Goal: Information Seeking & Learning: Learn about a topic

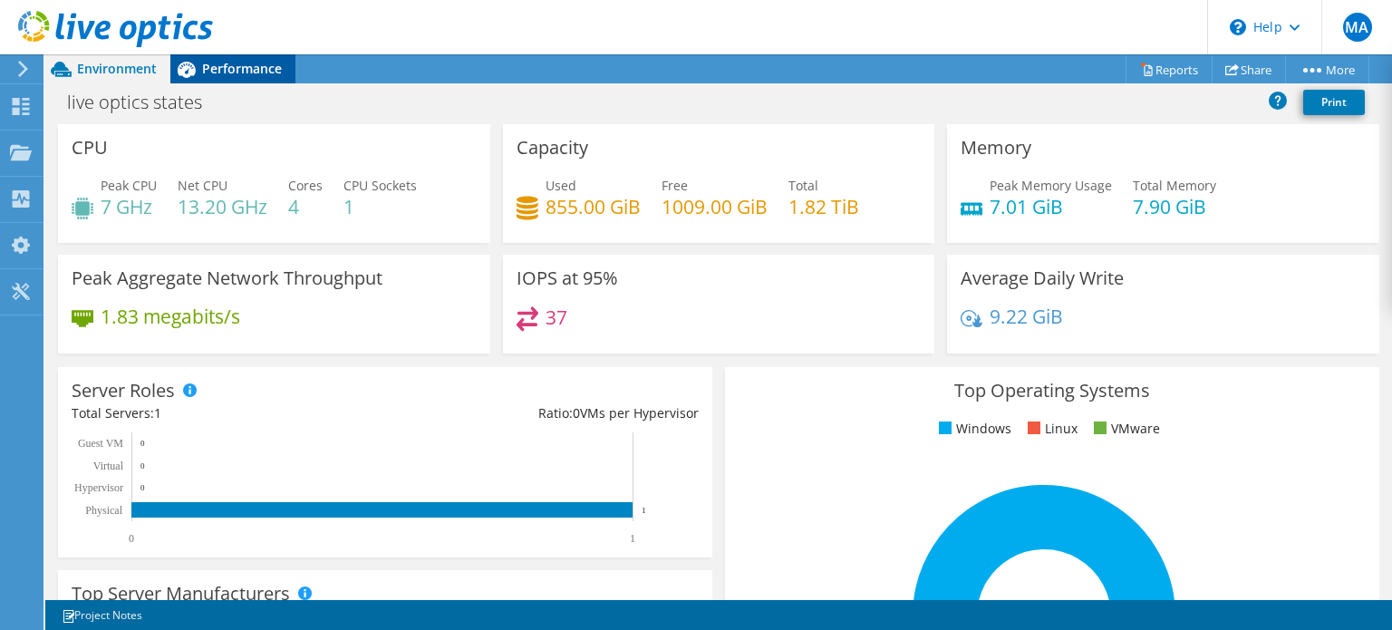
click at [224, 77] on div "Performance" at bounding box center [232, 68] width 125 height 29
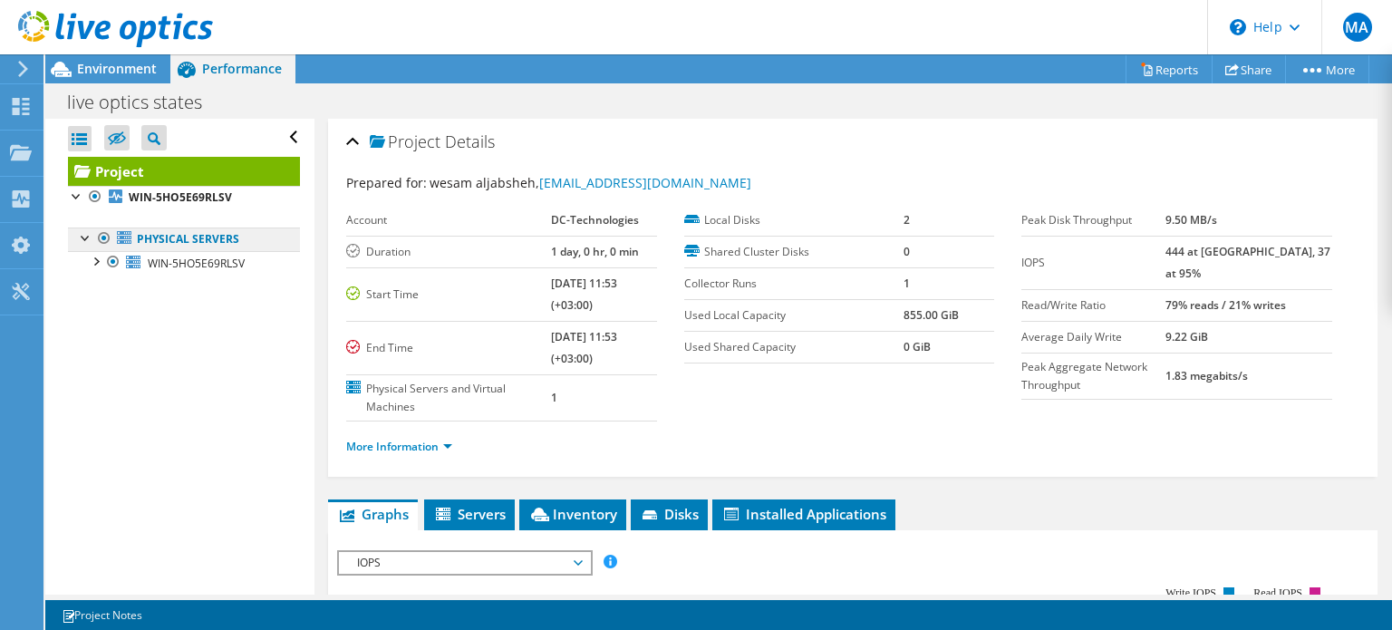
click at [157, 245] on link "Physical Servers" at bounding box center [184, 239] width 232 height 24
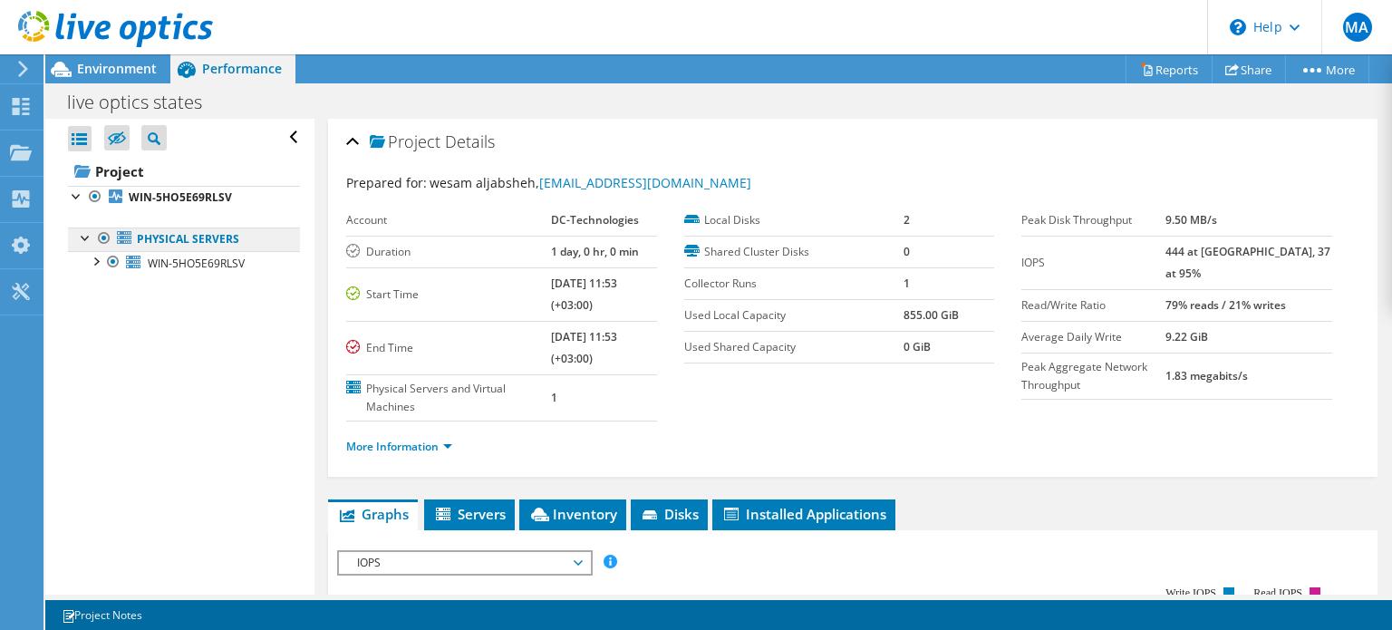
click at [144, 236] on link "Physical Servers" at bounding box center [184, 239] width 232 height 24
click at [91, 256] on div at bounding box center [95, 260] width 18 height 18
click at [101, 332] on div at bounding box center [104, 332] width 18 height 18
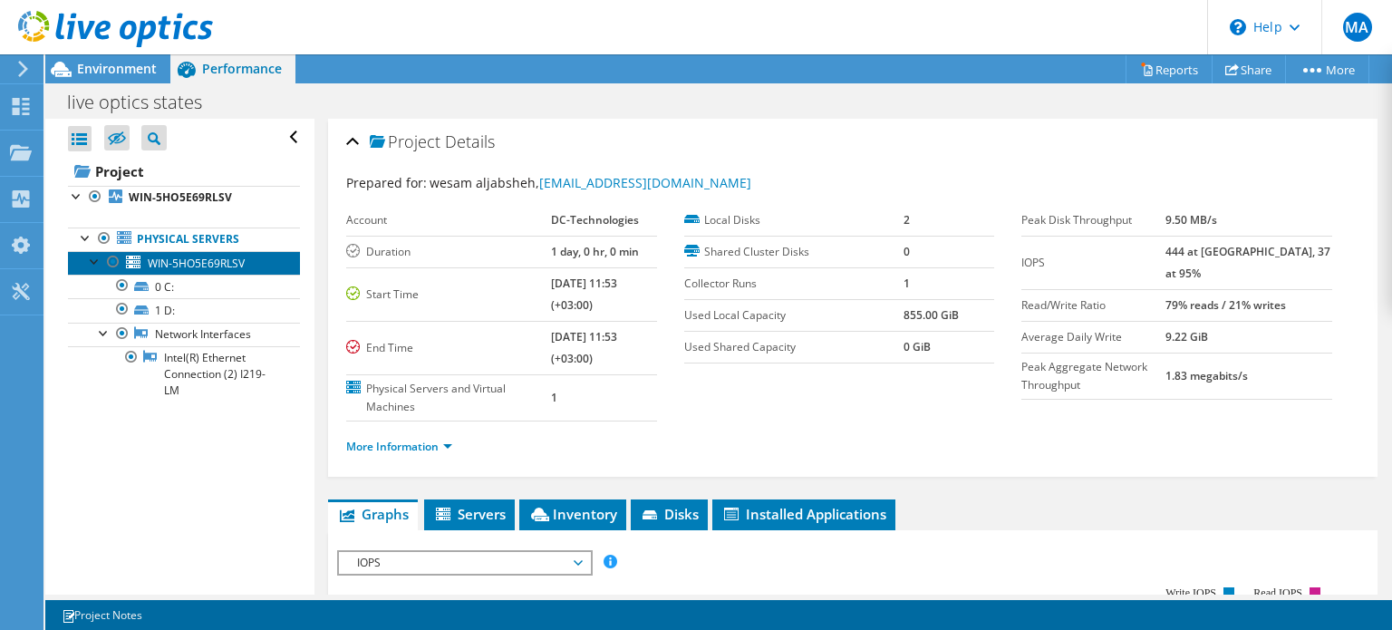
click at [178, 264] on span "WIN-5HO5E69RLSV" at bounding box center [196, 262] width 97 height 15
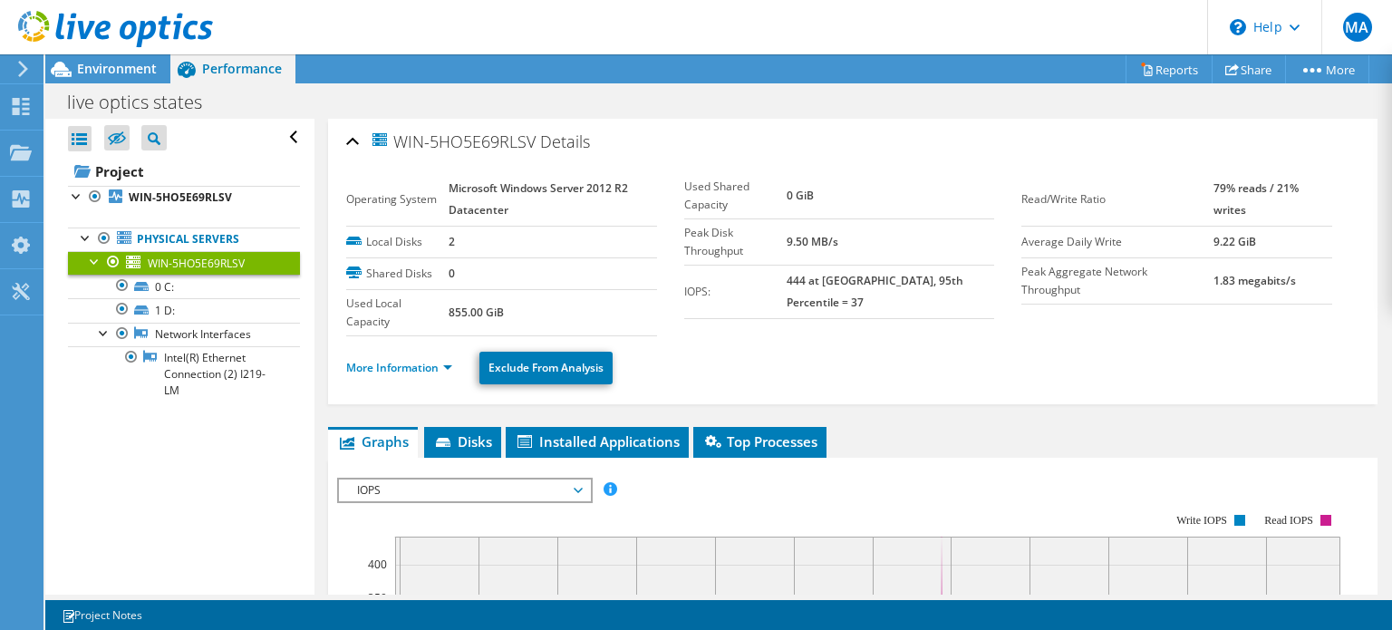
click at [446, 192] on tr "Operating System Microsoft Windows Server 2012 R2 Datacenter" at bounding box center [501, 199] width 311 height 53
click at [720, 318] on section "Operating System Microsoft Windows Server 2012 R2 Datacenter Local Disks 2 Shar…" at bounding box center [683, 254] width 675 height 163
click at [437, 354] on ul "More Information Exclude From Analysis" at bounding box center [852, 365] width 1013 height 37
click at [436, 364] on link "More Information" at bounding box center [399, 367] width 106 height 15
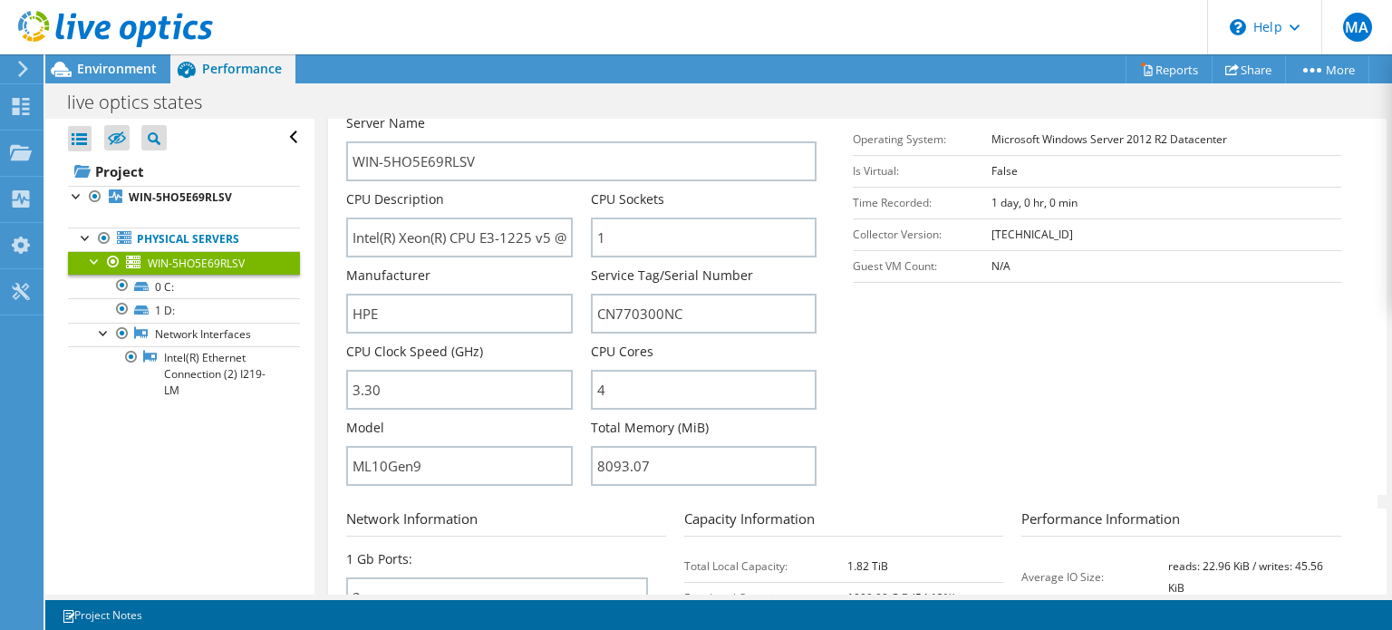
scroll to position [362, 0]
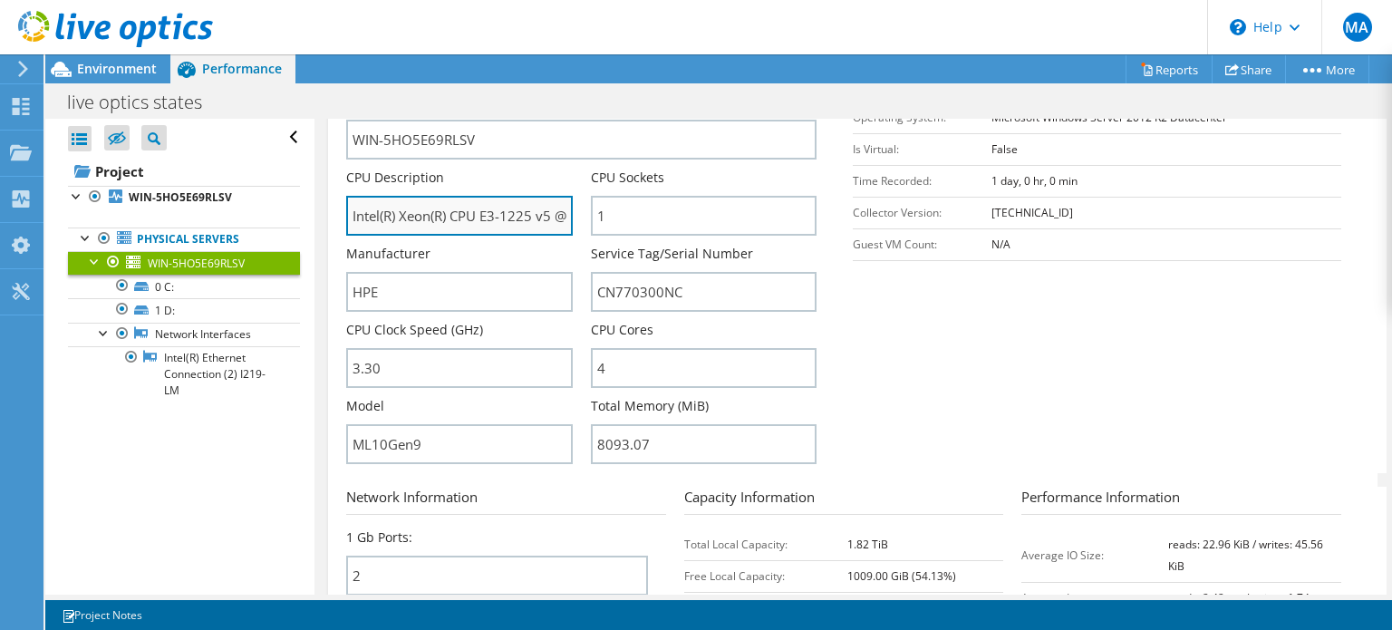
click at [540, 213] on input "Intel(R) Xeon(R) CPU E3-1225 v5 @ 3.30GHz" at bounding box center [459, 216] width 226 height 40
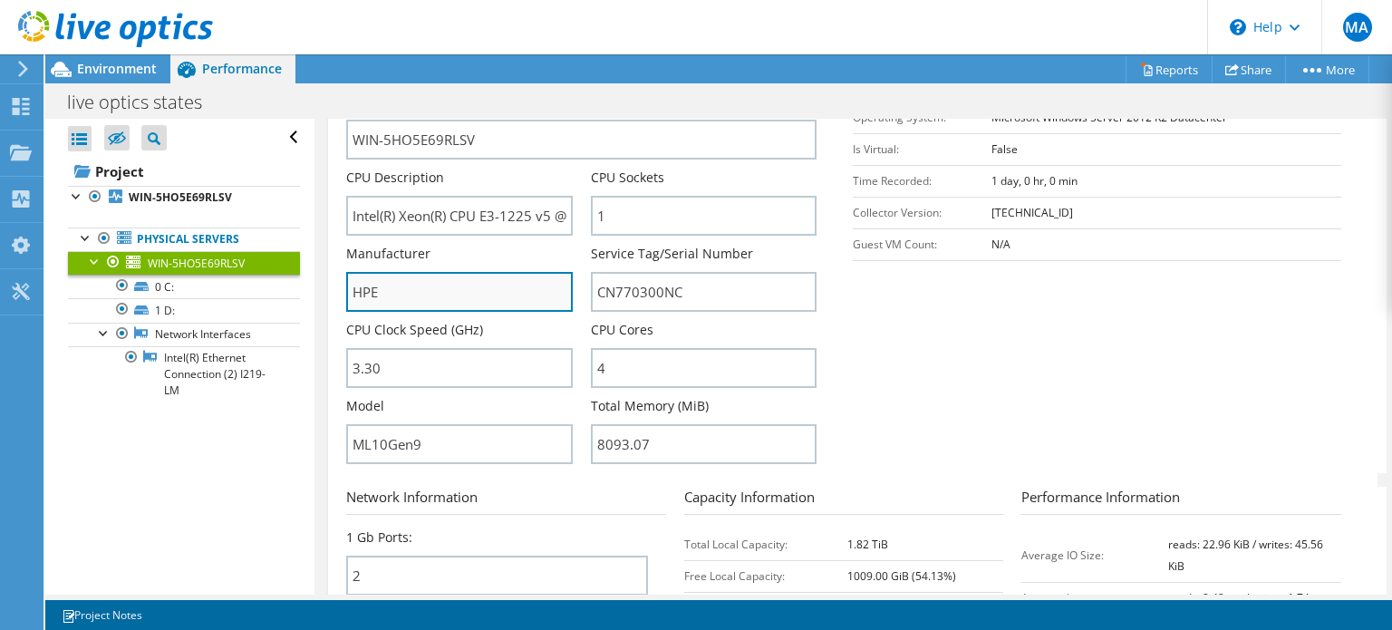
click at [424, 293] on input "HPE" at bounding box center [459, 292] width 226 height 40
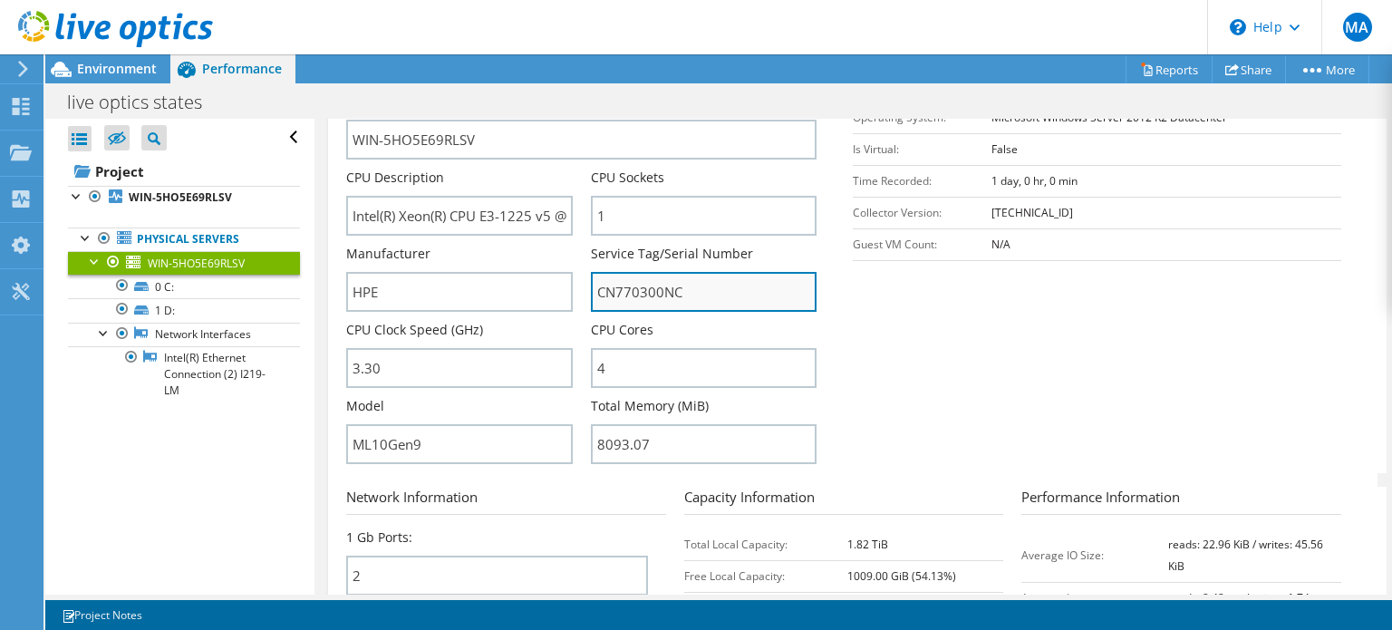
click at [688, 274] on input "CN770300NC" at bounding box center [704, 292] width 226 height 40
click at [655, 282] on input "CN770300NC" at bounding box center [704, 292] width 226 height 40
click at [1025, 324] on section "Server Information Server Name WIN-5HO5E69RLSV CPU Description Intel(R) Xeon(R)…" at bounding box center [857, 262] width 1022 height 422
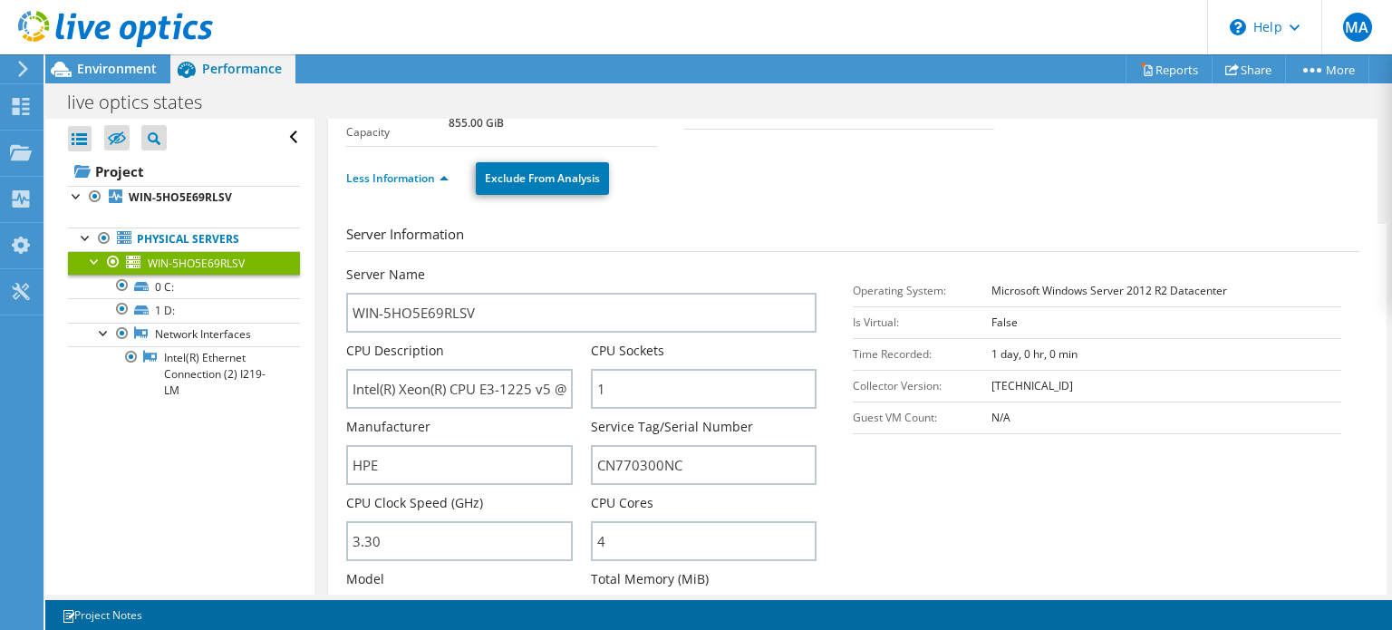
scroll to position [272, 0]
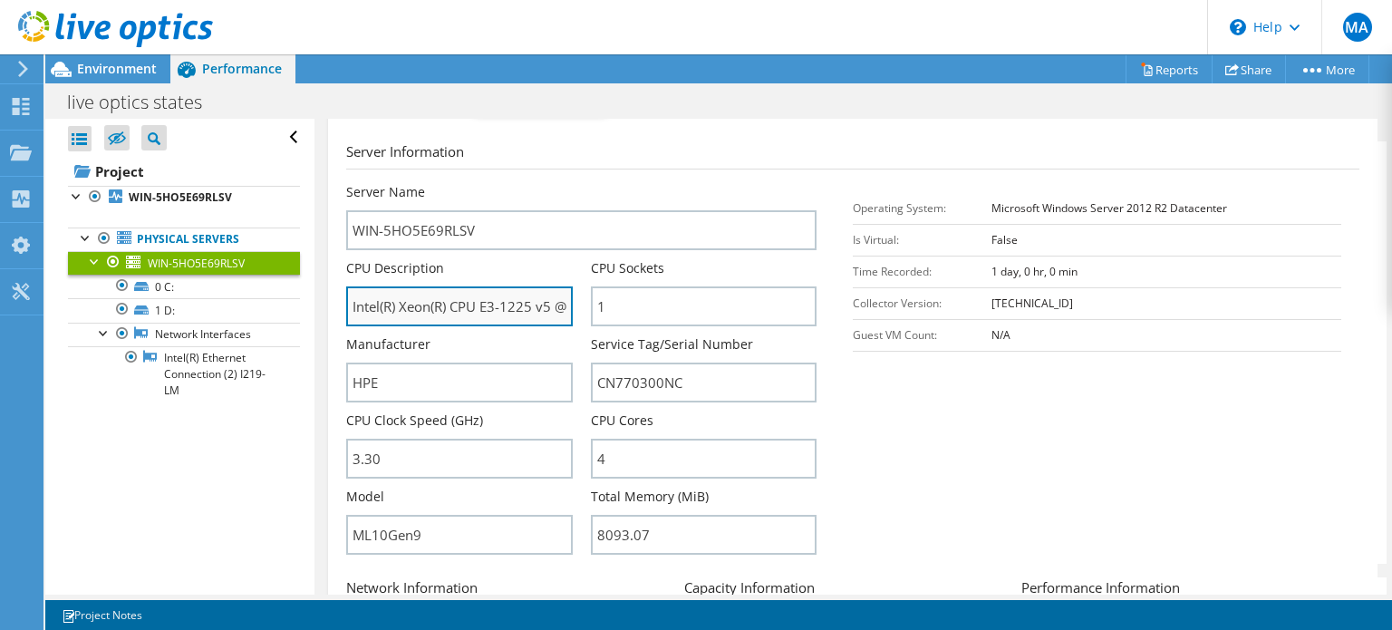
click at [478, 299] on input "Intel(R) Xeon(R) CPU E3-1225 v5 @ 3.30GHz" at bounding box center [459, 306] width 226 height 40
click at [529, 168] on section "Server Information Server Name WIN-5HO5E69RLSV CPU Description Intel(R) Xeon(R)…" at bounding box center [857, 352] width 1022 height 422
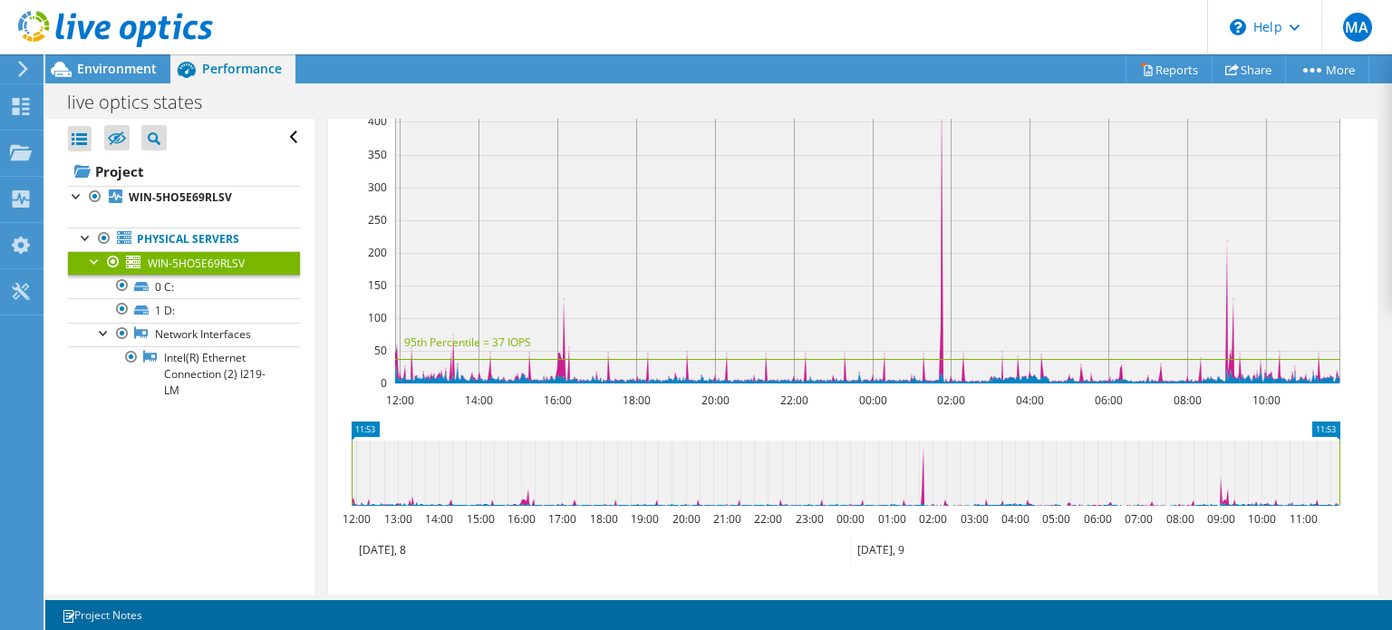
scroll to position [1178, 0]
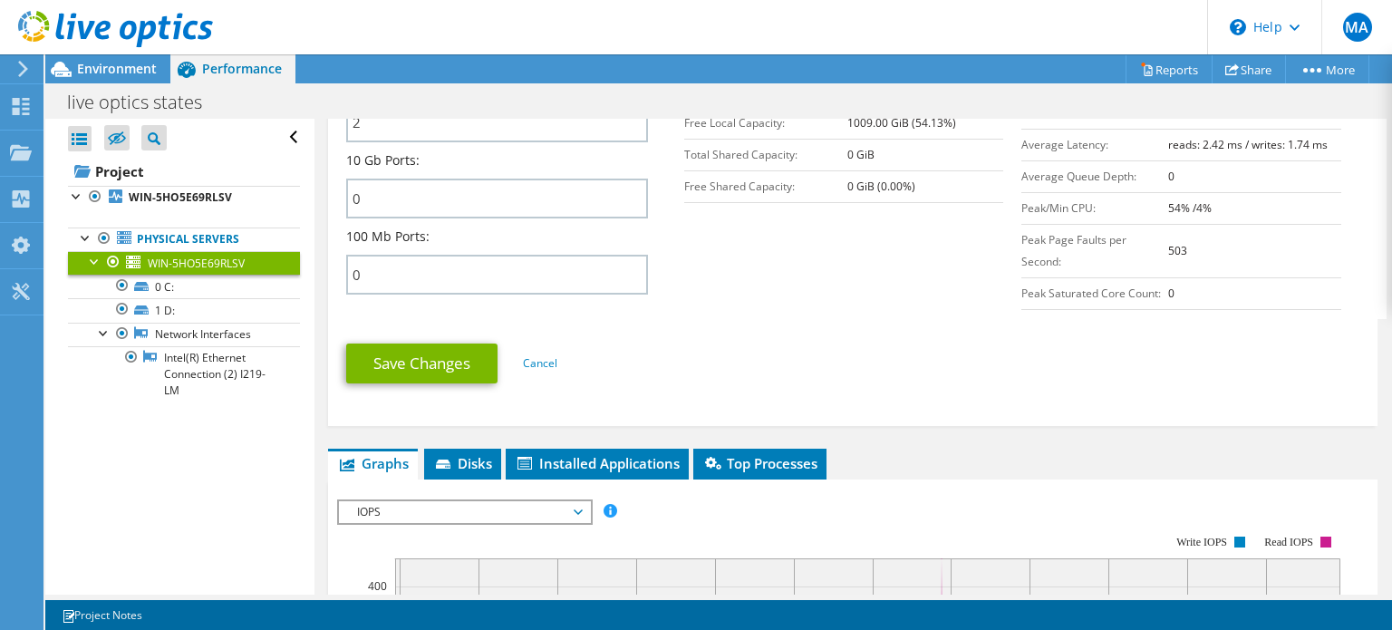
click at [445, 501] on span "IOPS" at bounding box center [464, 512] width 233 height 22
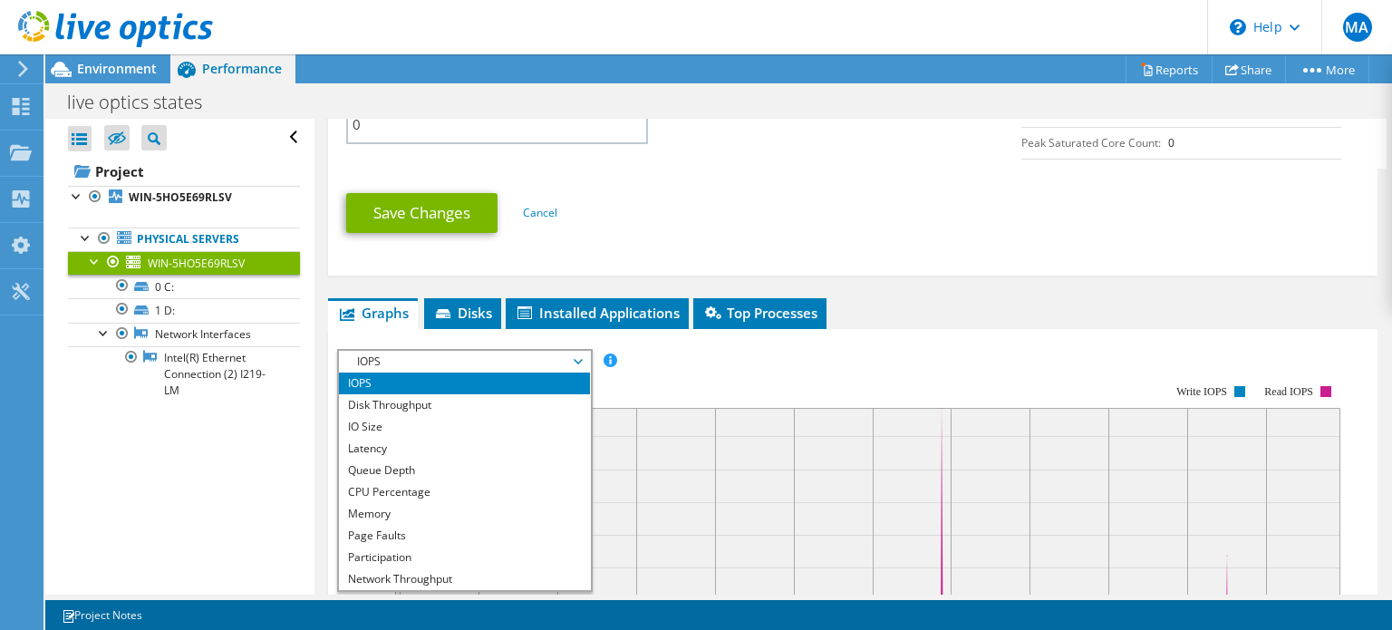
scroll to position [1087, 0]
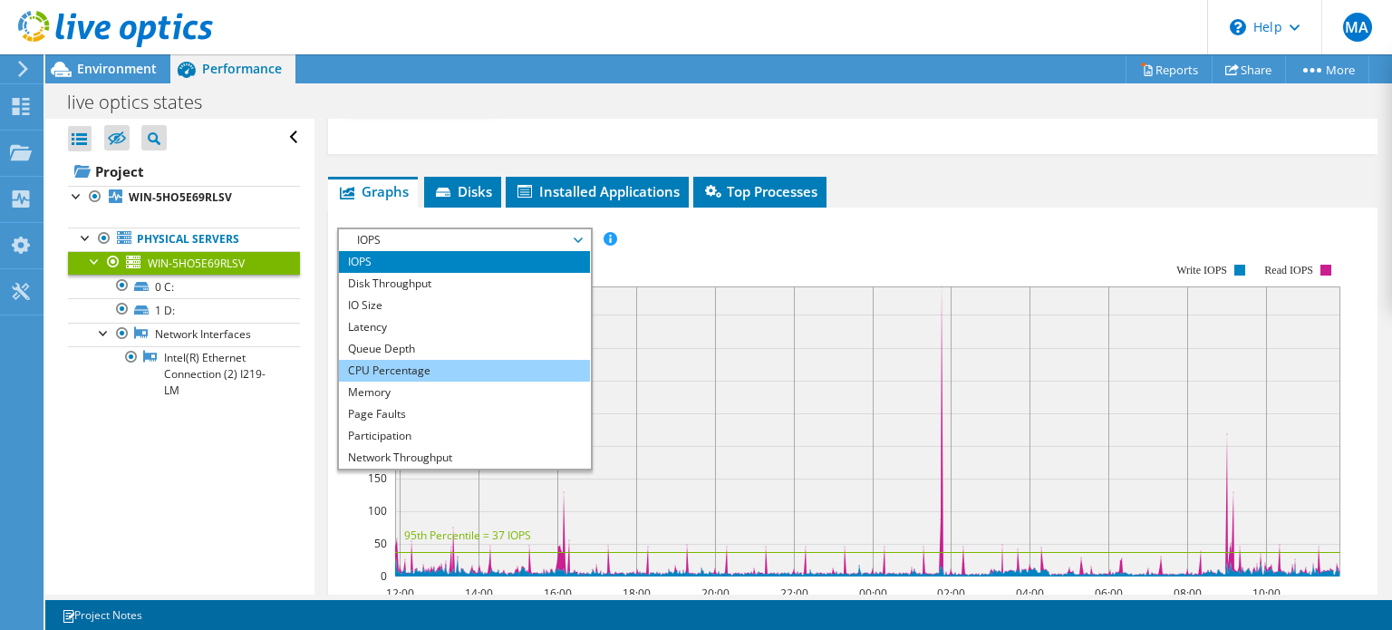
click at [406, 360] on li "CPU Percentage" at bounding box center [464, 371] width 251 height 22
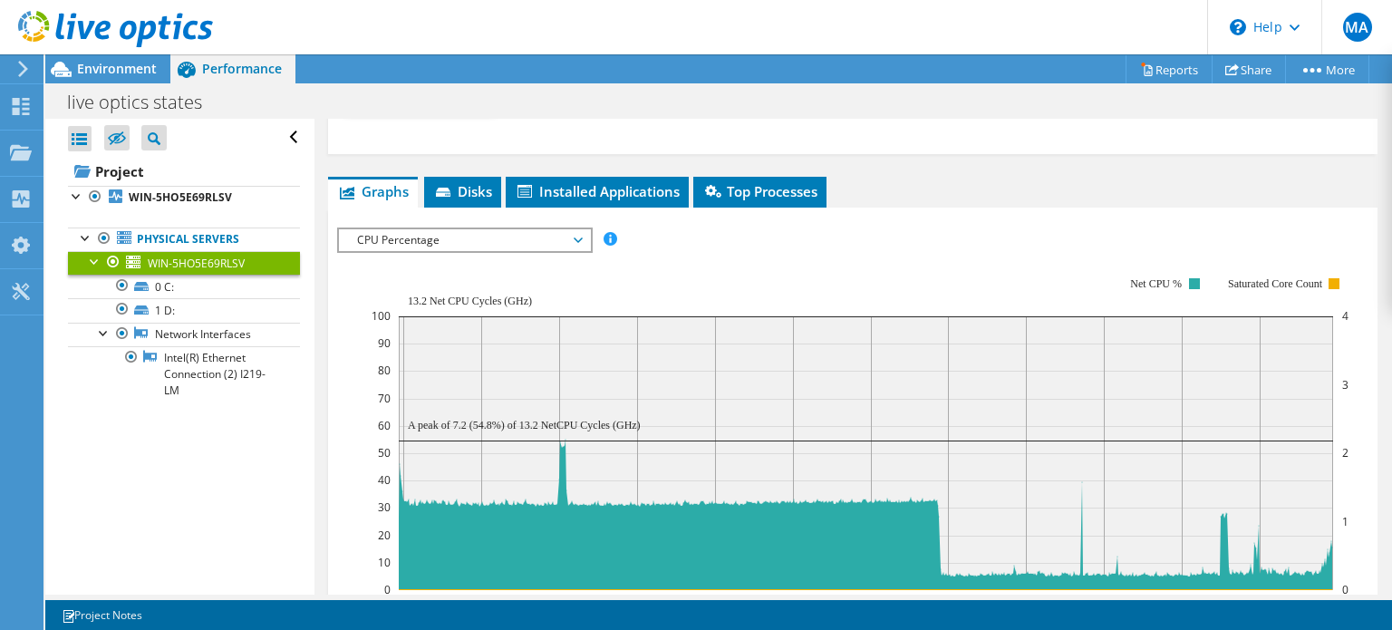
click at [467, 231] on span "CPU Percentage" at bounding box center [464, 240] width 233 height 22
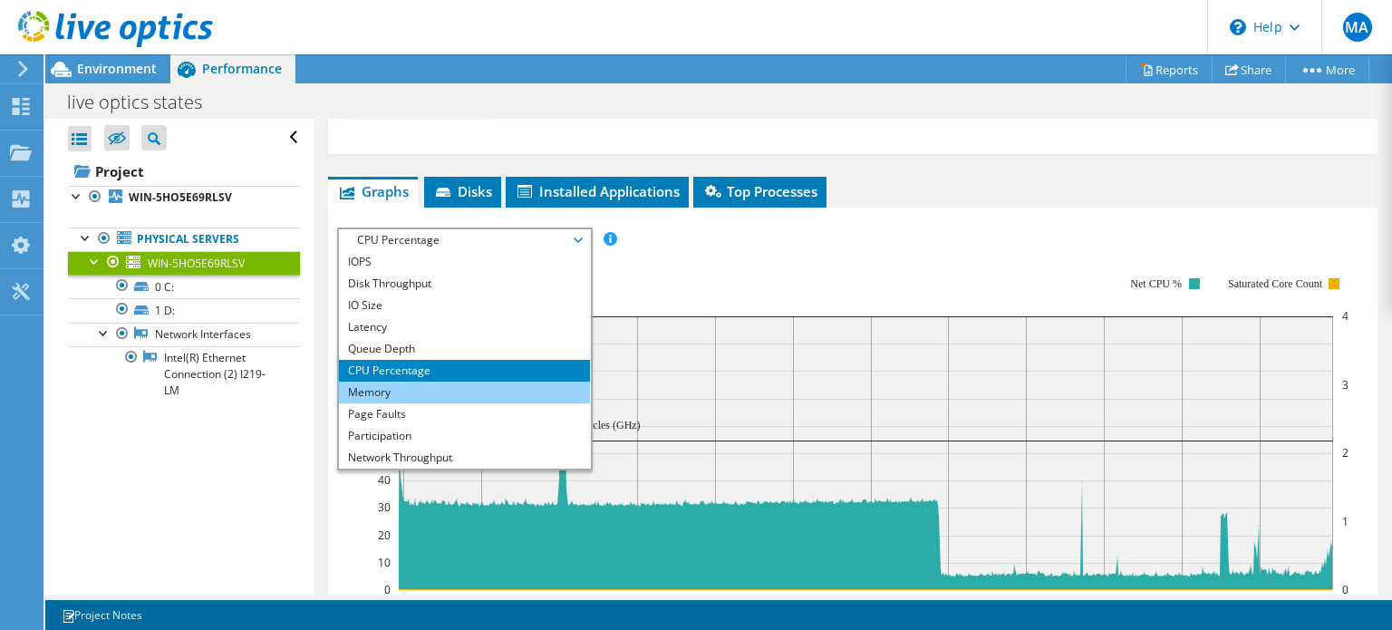
click at [390, 387] on li "Memory" at bounding box center [464, 392] width 251 height 22
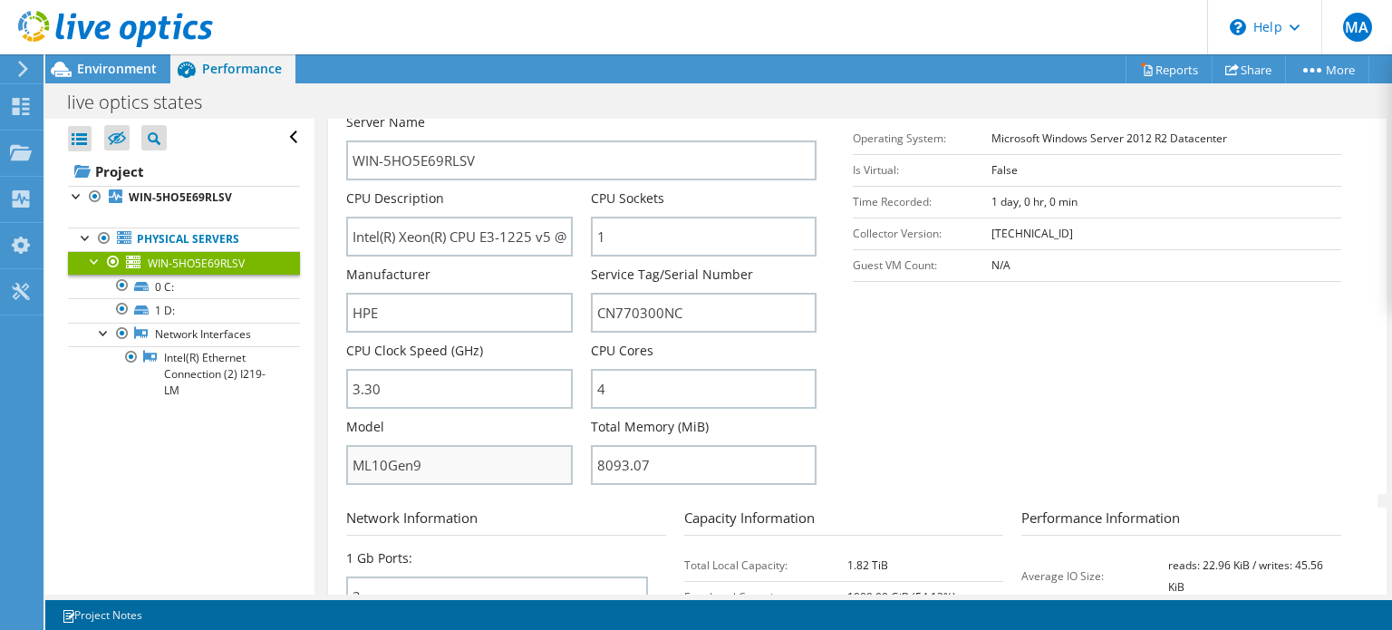
scroll to position [362, 0]
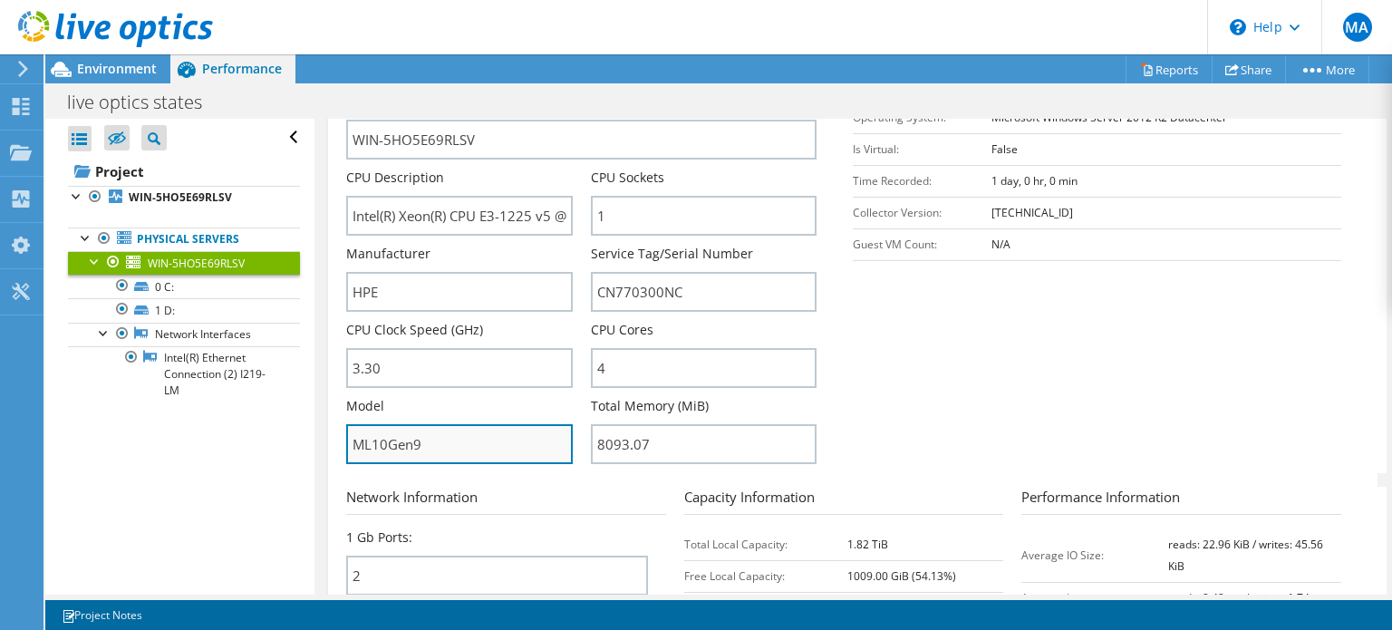
click at [399, 444] on input "ML10Gen9" at bounding box center [459, 444] width 226 height 40
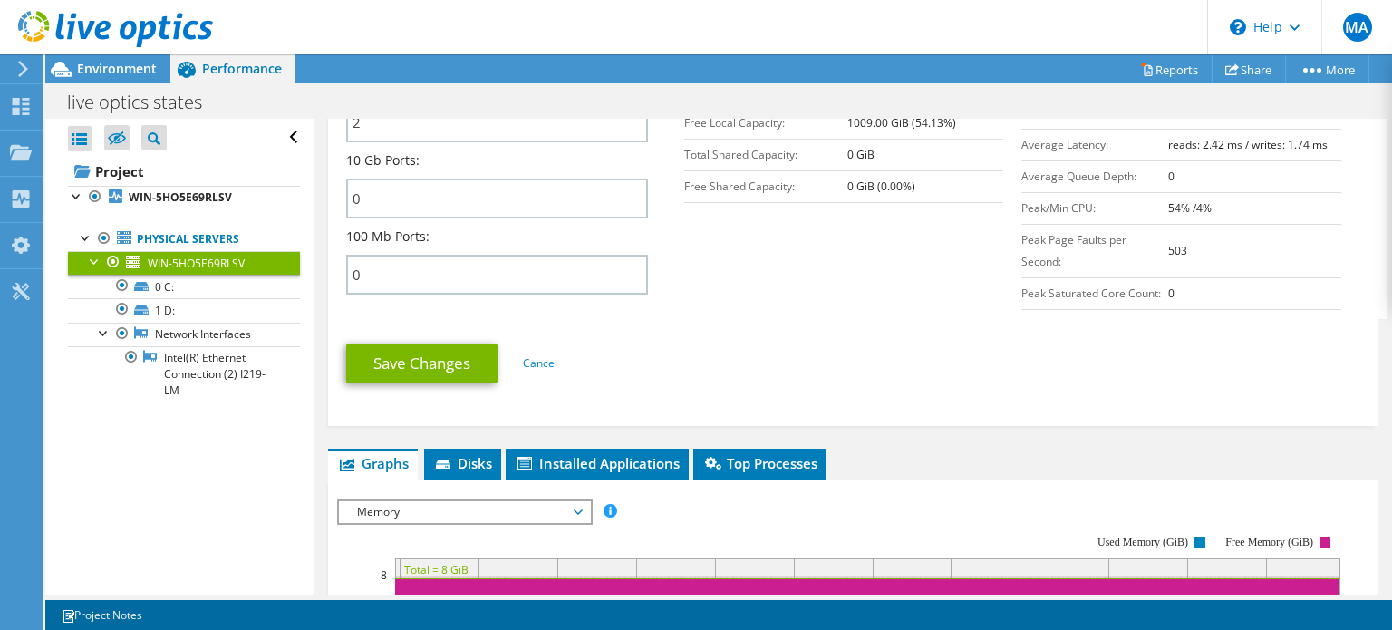
scroll to position [1087, 0]
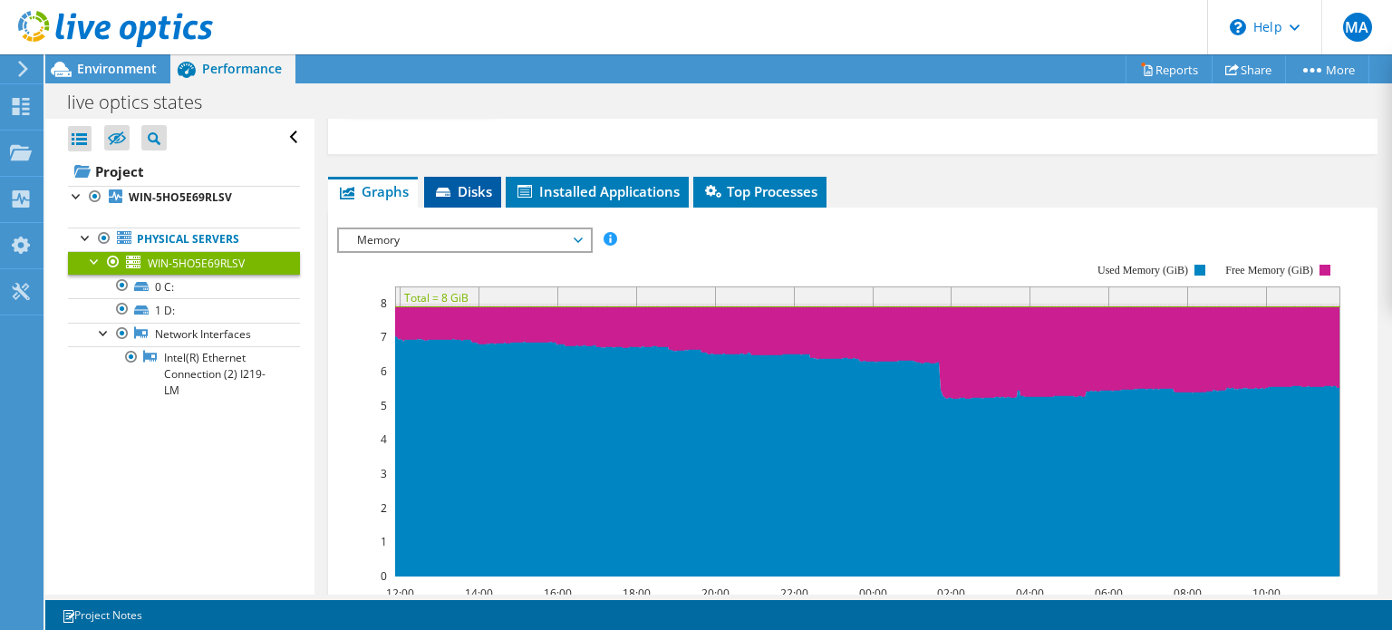
click at [447, 188] on icon at bounding box center [443, 192] width 14 height 9
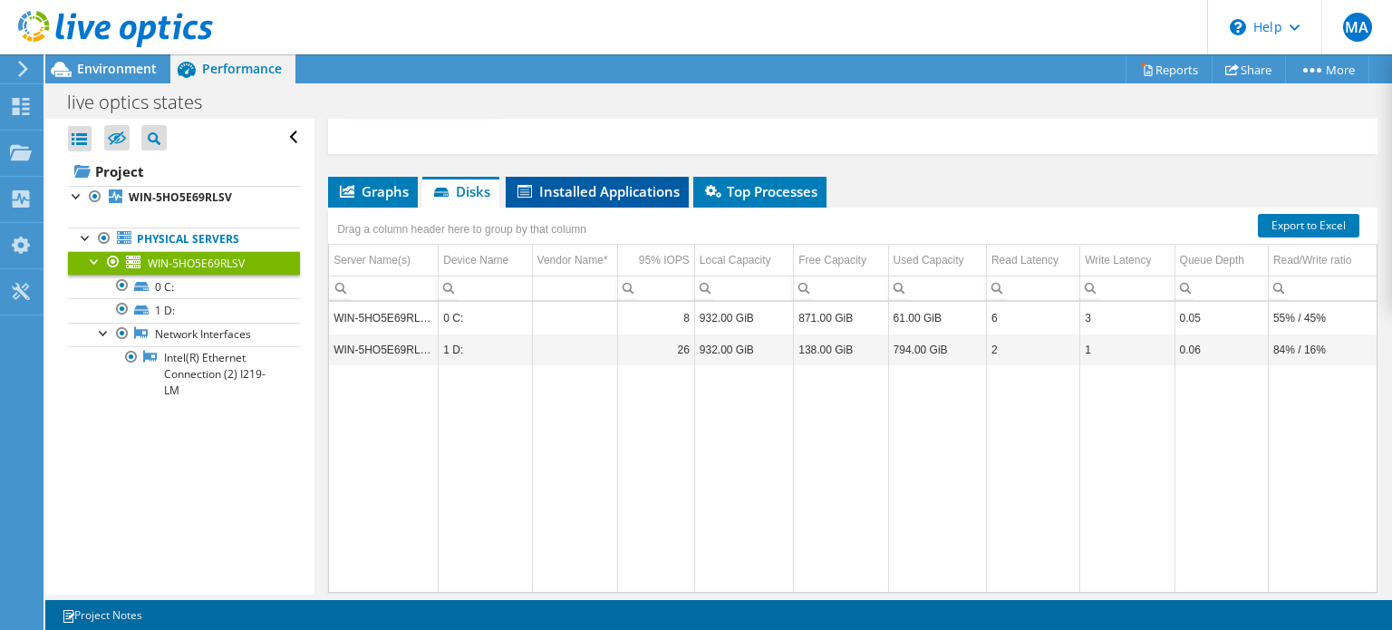
click at [567, 182] on span "Installed Applications" at bounding box center [597, 191] width 165 height 18
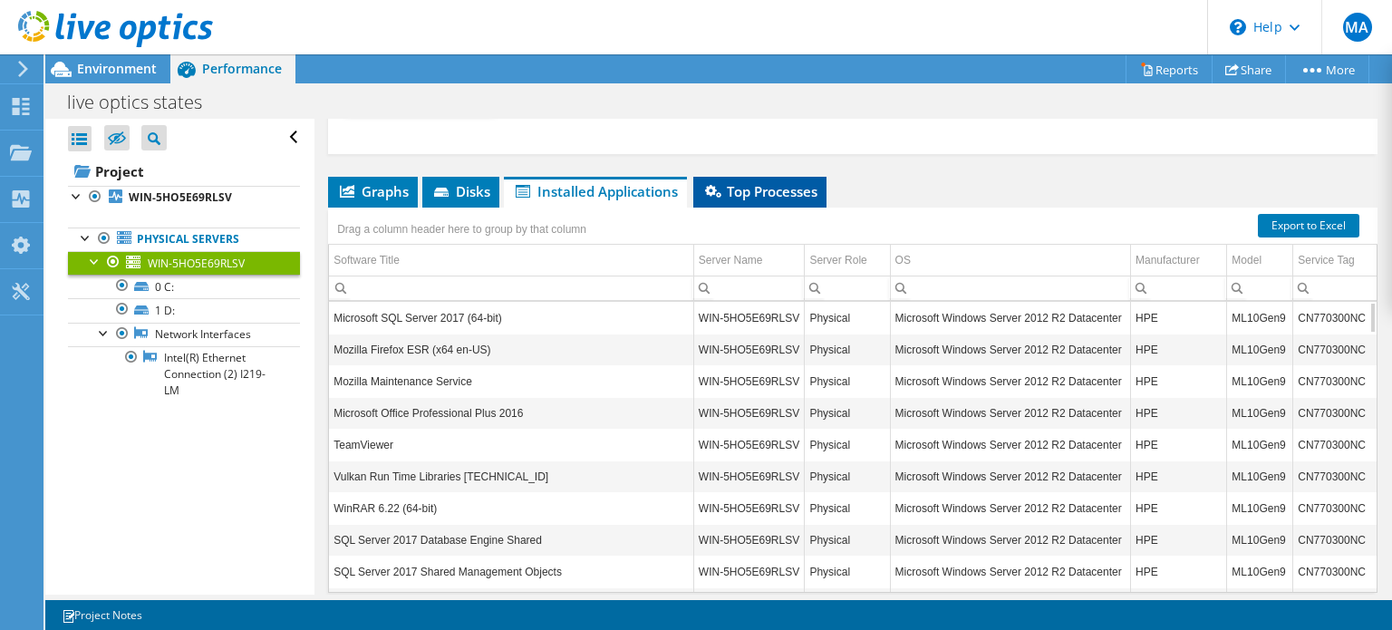
click at [747, 182] on span "Top Processes" at bounding box center [759, 191] width 115 height 18
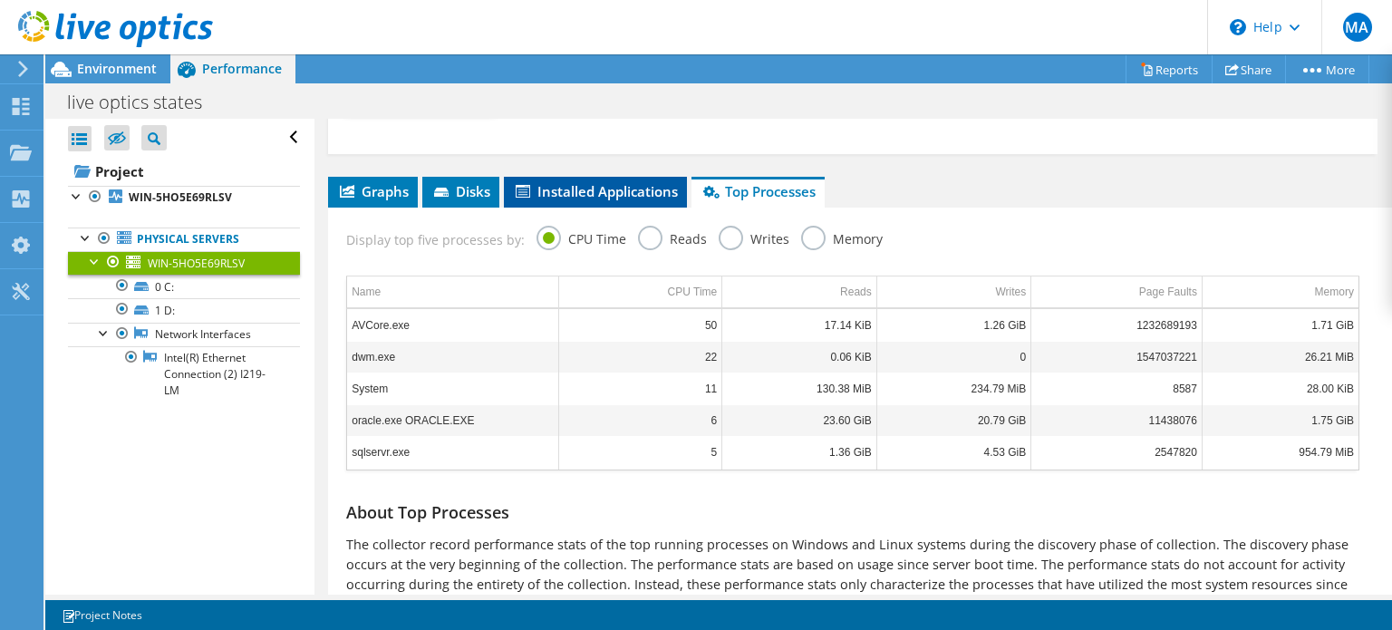
click at [634, 189] on span "Installed Applications" at bounding box center [595, 191] width 165 height 18
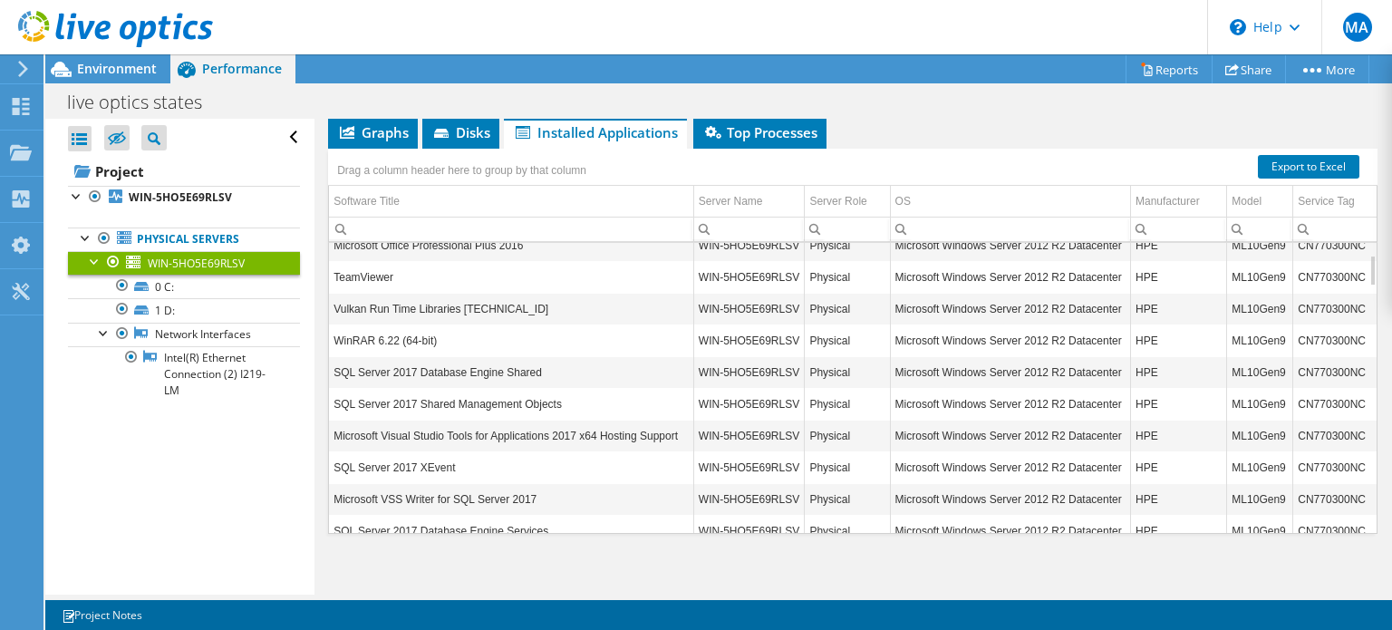
scroll to position [1055, 0]
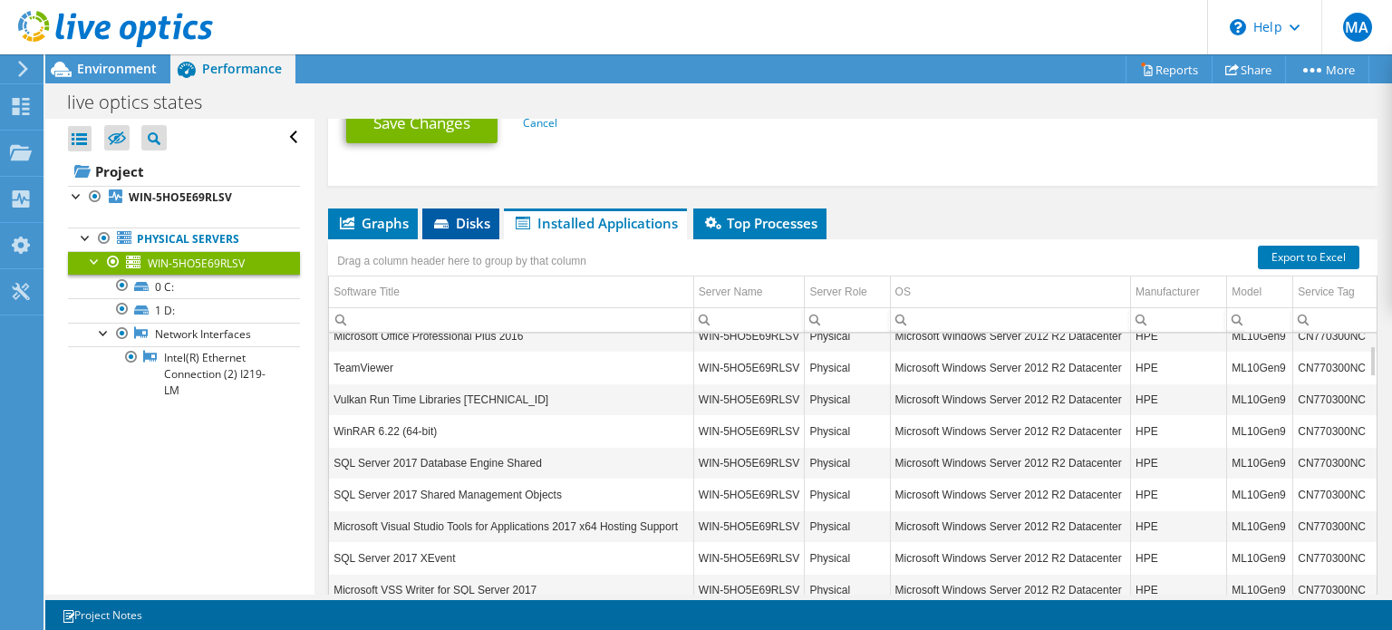
click at [439, 219] on icon at bounding box center [441, 223] width 14 height 9
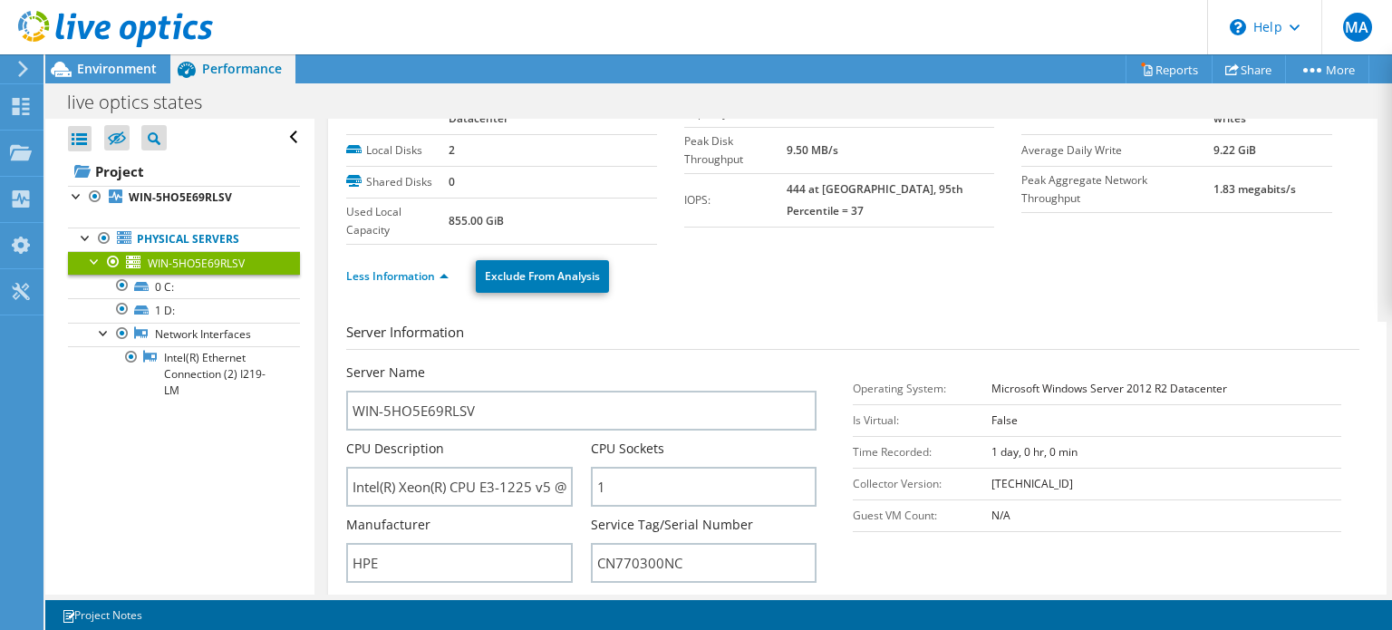
scroll to position [0, 0]
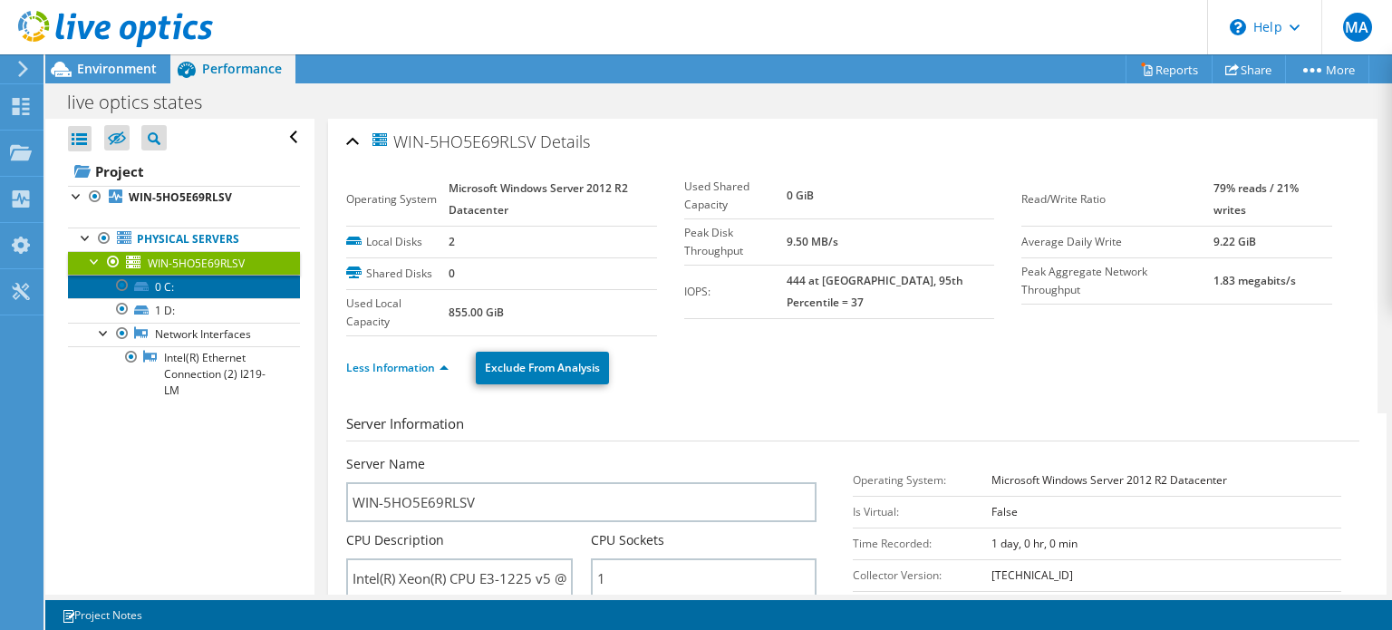
click at [172, 289] on link "0 C:" at bounding box center [184, 286] width 232 height 24
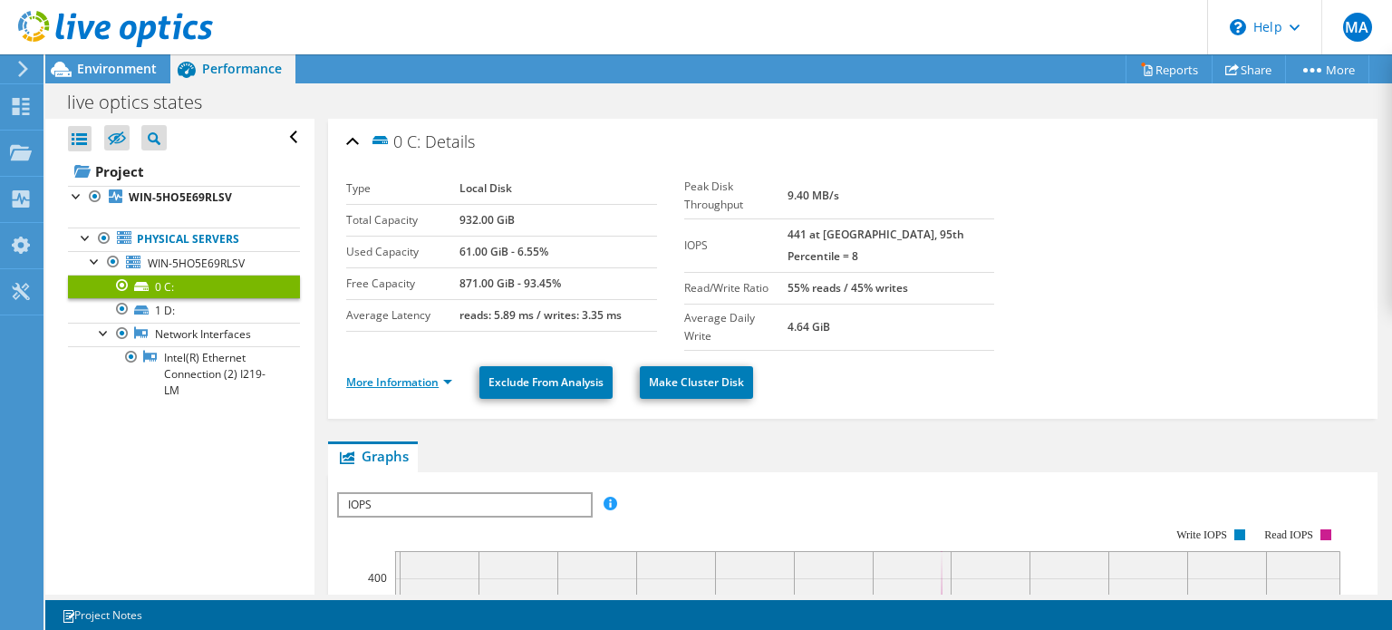
click at [406, 374] on link "More Information" at bounding box center [399, 381] width 106 height 15
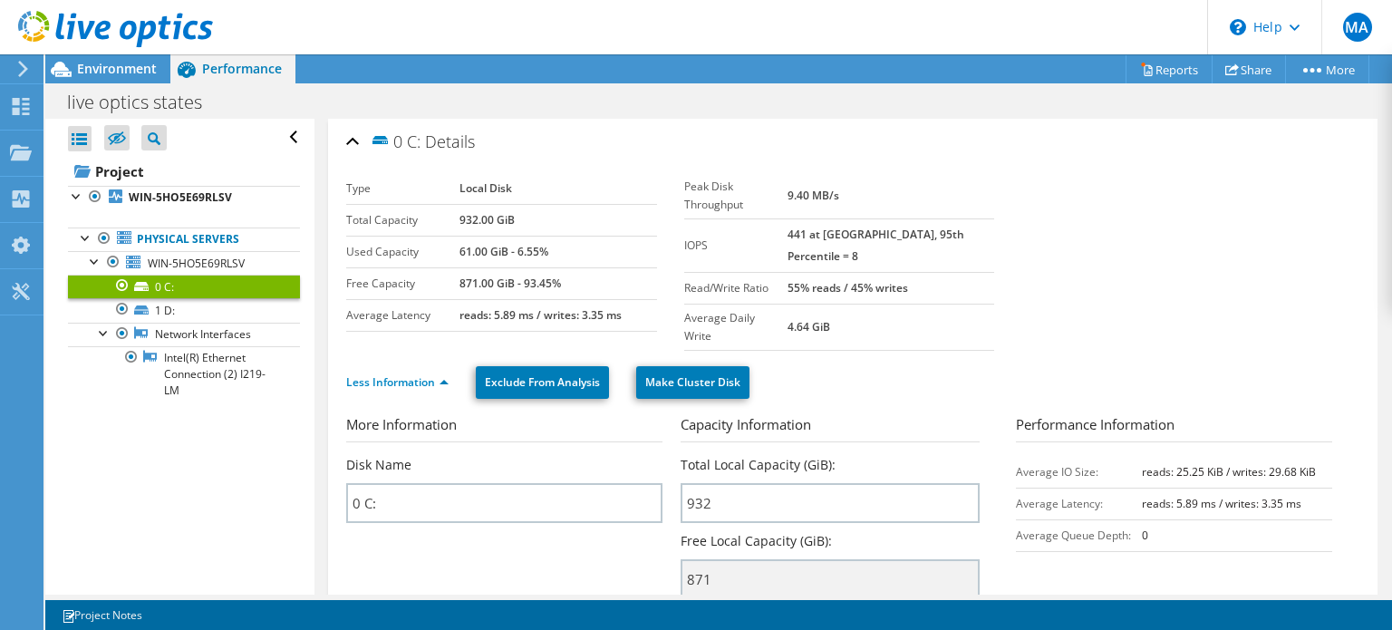
drag, startPoint x: 837, startPoint y: 186, endPoint x: 814, endPoint y: 186, distance: 22.6
click at [814, 188] on b "9.40 MB/s" at bounding box center [813, 195] width 52 height 15
click at [1008, 193] on div "Peak Disk Throughput 9.40 MB/s IOPS 441 at [GEOGRAPHIC_DATA], 95th Percentile =…" at bounding box center [853, 262] width 338 height 178
drag, startPoint x: 853, startPoint y: 275, endPoint x: 792, endPoint y: 278, distance: 61.7
click at [792, 303] on tr "Average Daily Write 4.64 GiB" at bounding box center [839, 326] width 311 height 46
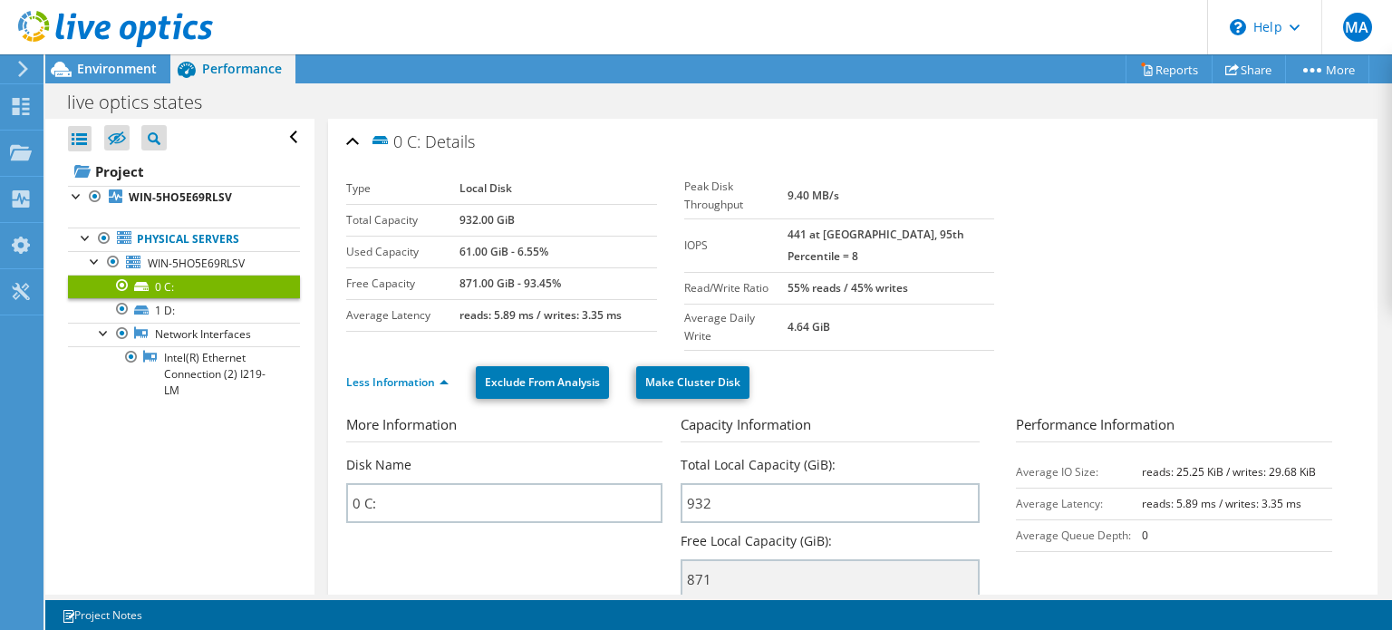
click at [846, 313] on section "Type Local Disk Total Capacity 932.00 GiB Used Capacity 61.00 GiB - 6.55% Free …" at bounding box center [852, 262] width 1013 height 178
click at [176, 311] on link "1 D:" at bounding box center [184, 310] width 232 height 24
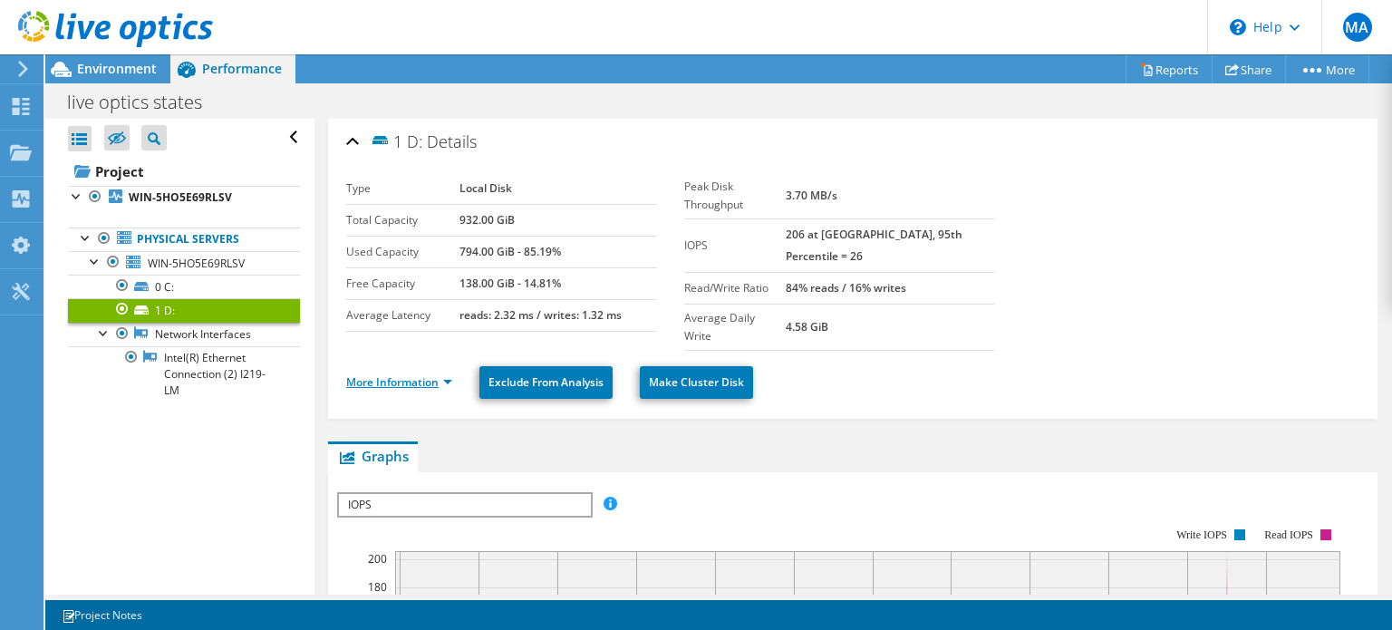
click at [411, 374] on link "More Information" at bounding box center [399, 381] width 106 height 15
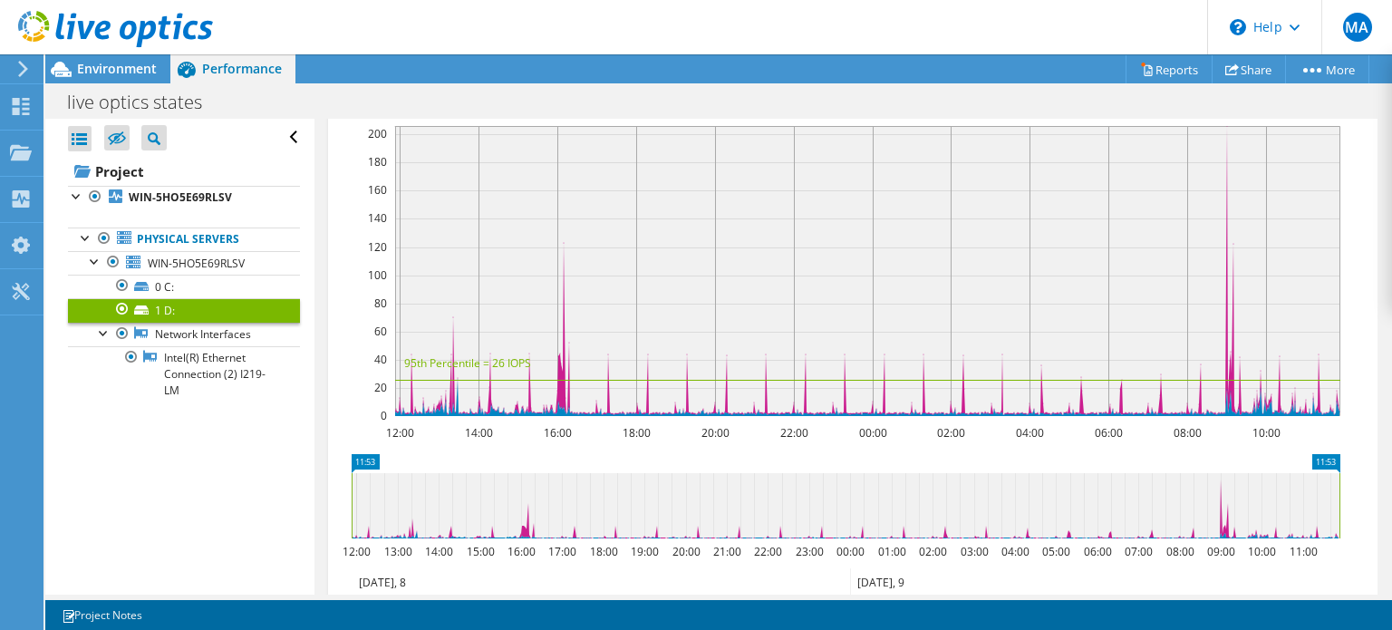
scroll to position [1027, 0]
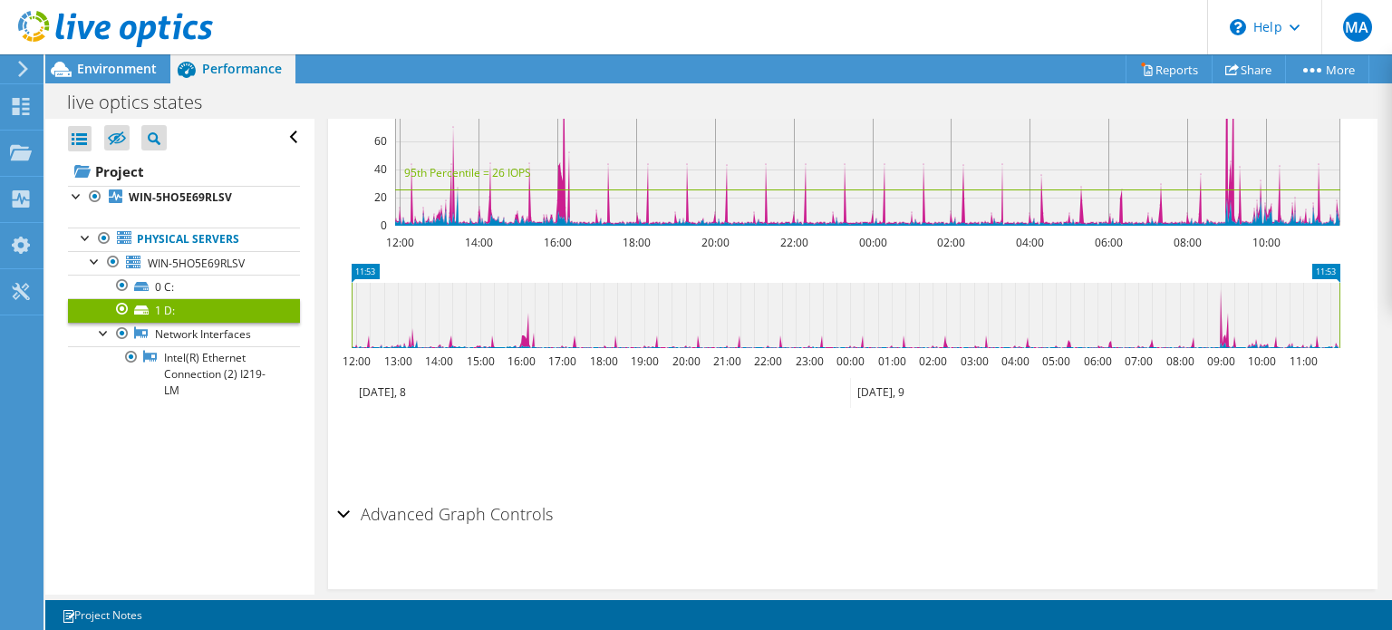
click at [481, 496] on h2 "Advanced Graph Controls" at bounding box center [445, 514] width 216 height 36
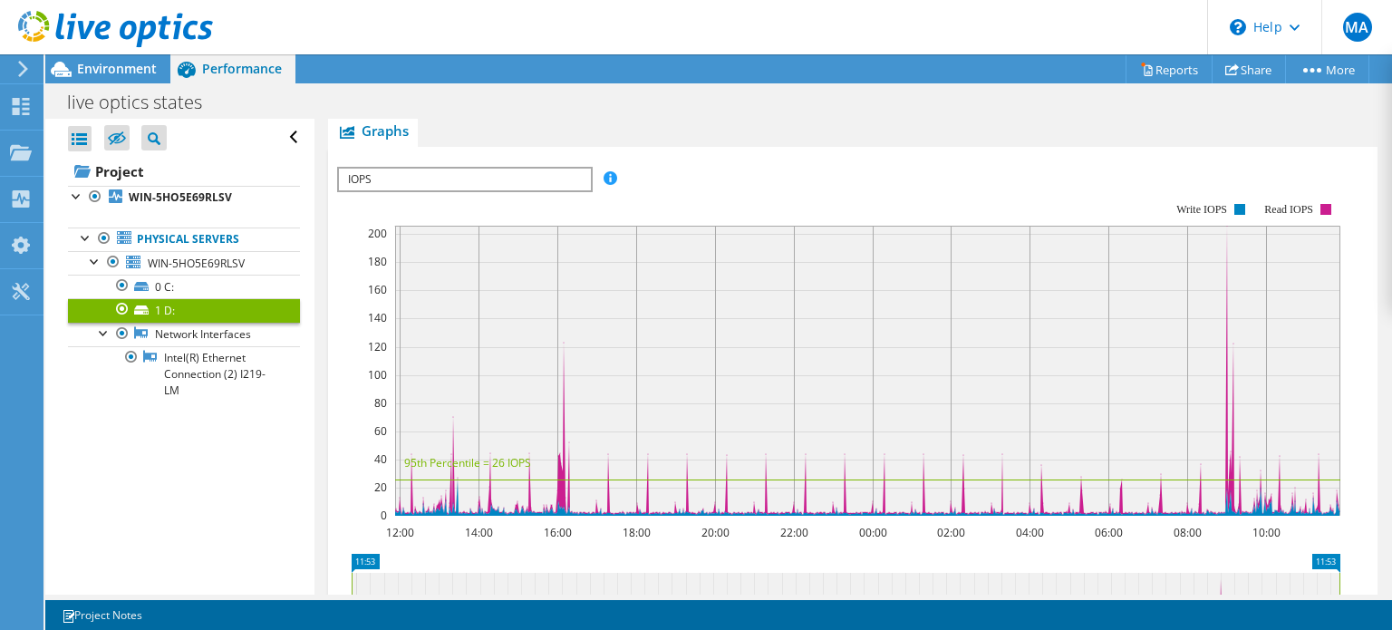
scroll to position [737, 0]
click at [519, 169] on span "IOPS" at bounding box center [464, 180] width 251 height 22
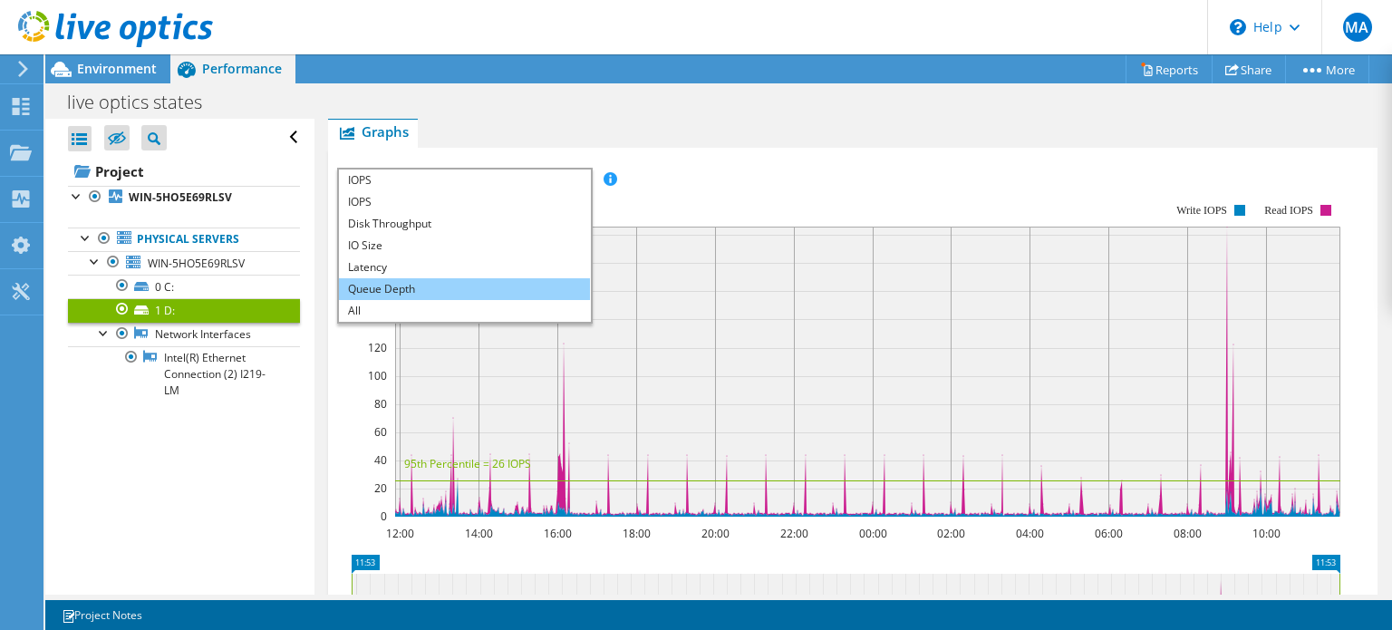
click at [384, 278] on li "Queue Depth" at bounding box center [464, 289] width 251 height 22
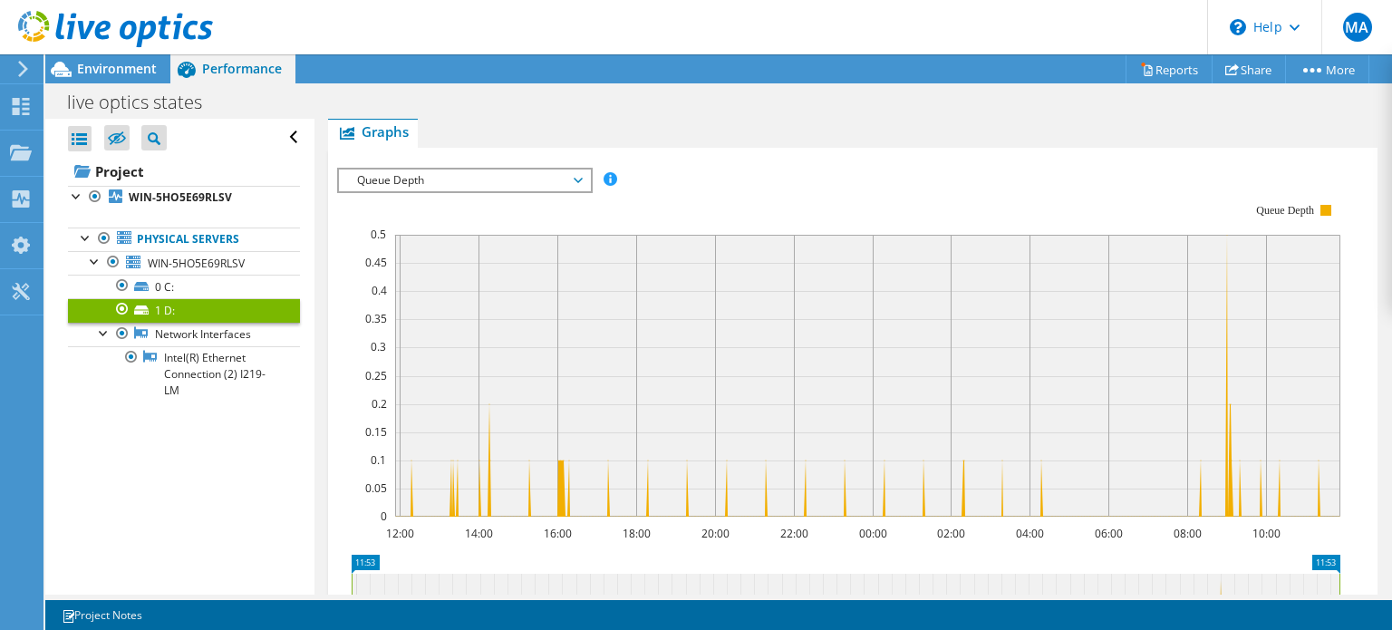
click at [430, 169] on span "Queue Depth" at bounding box center [464, 180] width 233 height 22
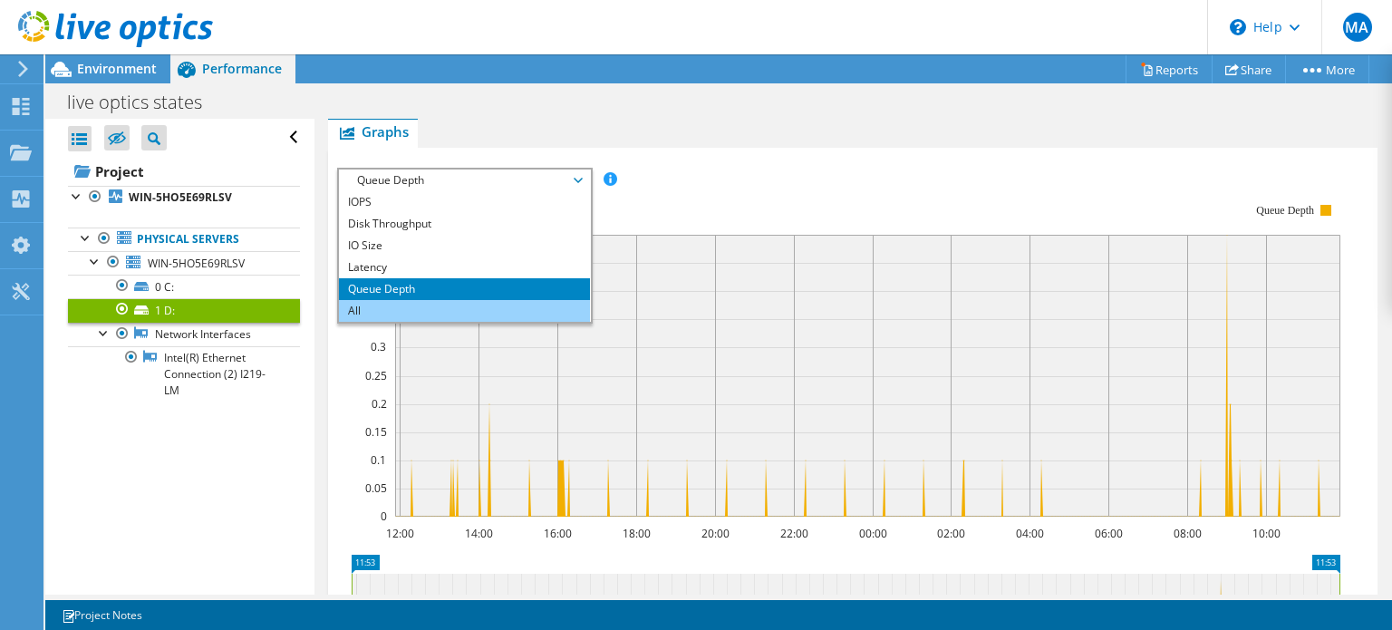
click at [395, 300] on li "All" at bounding box center [464, 311] width 251 height 22
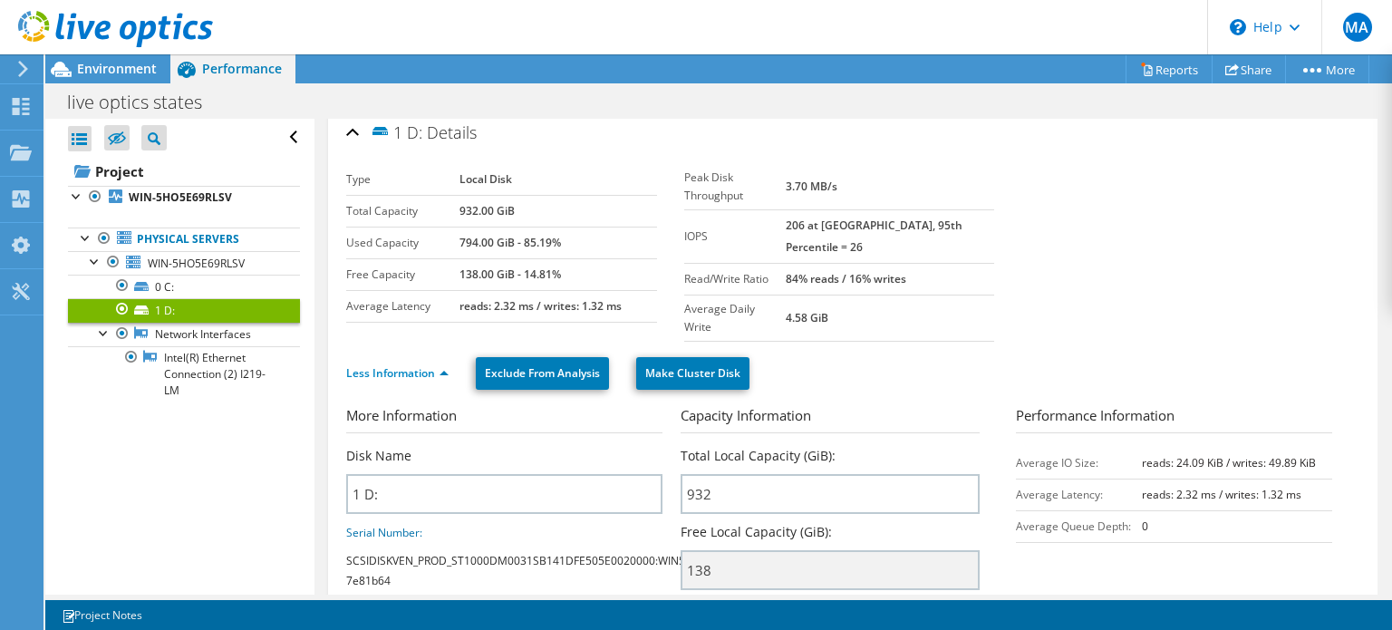
scroll to position [0, 0]
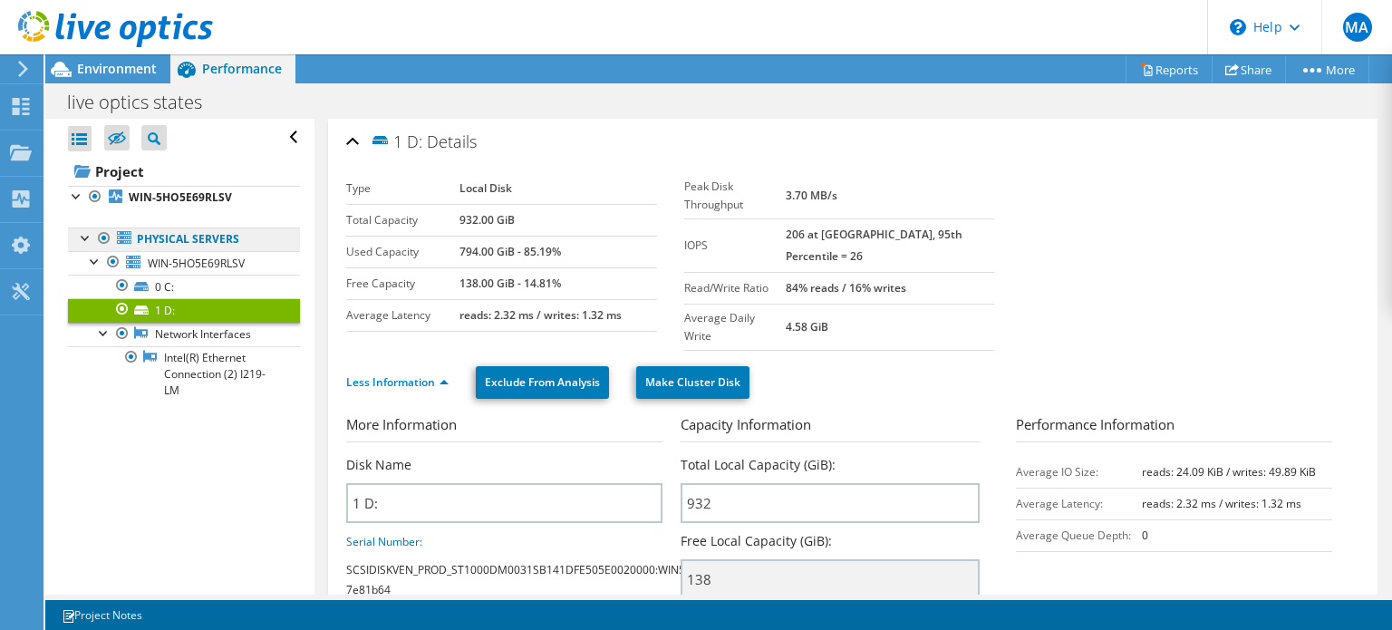
click at [188, 236] on link "Physical Servers" at bounding box center [184, 239] width 232 height 24
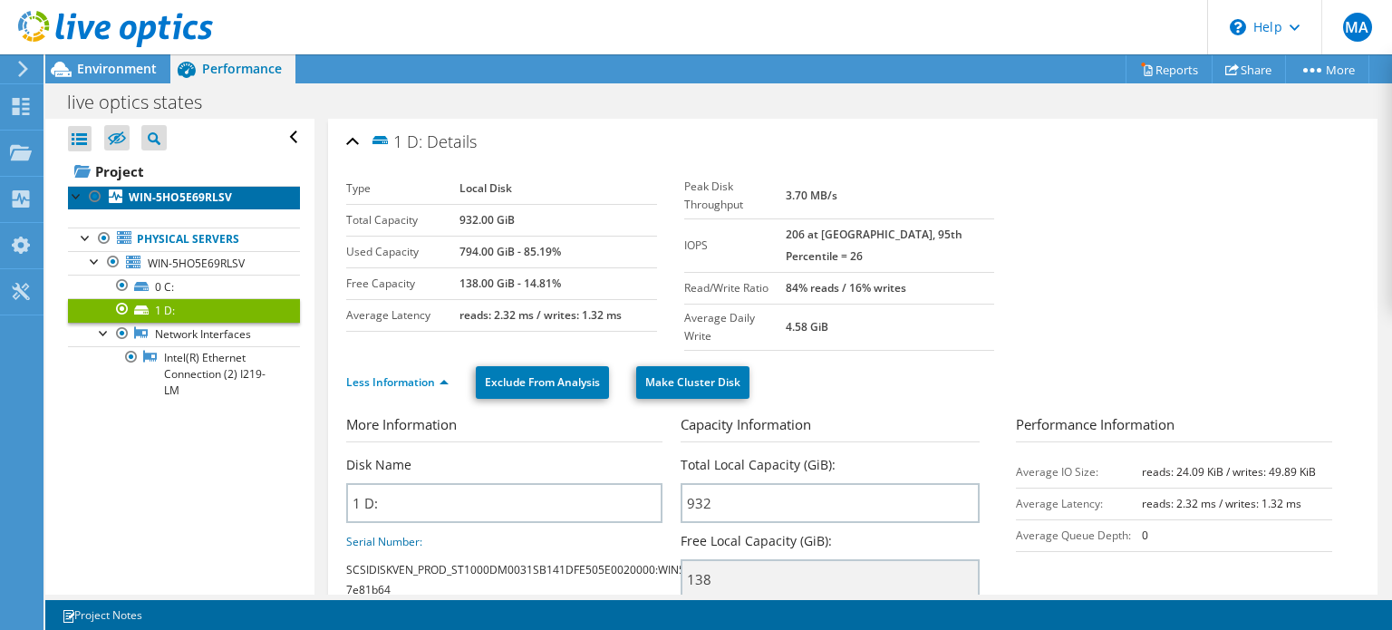
click at [154, 196] on b "WIN-5HO5E69RLSV" at bounding box center [180, 196] width 103 height 15
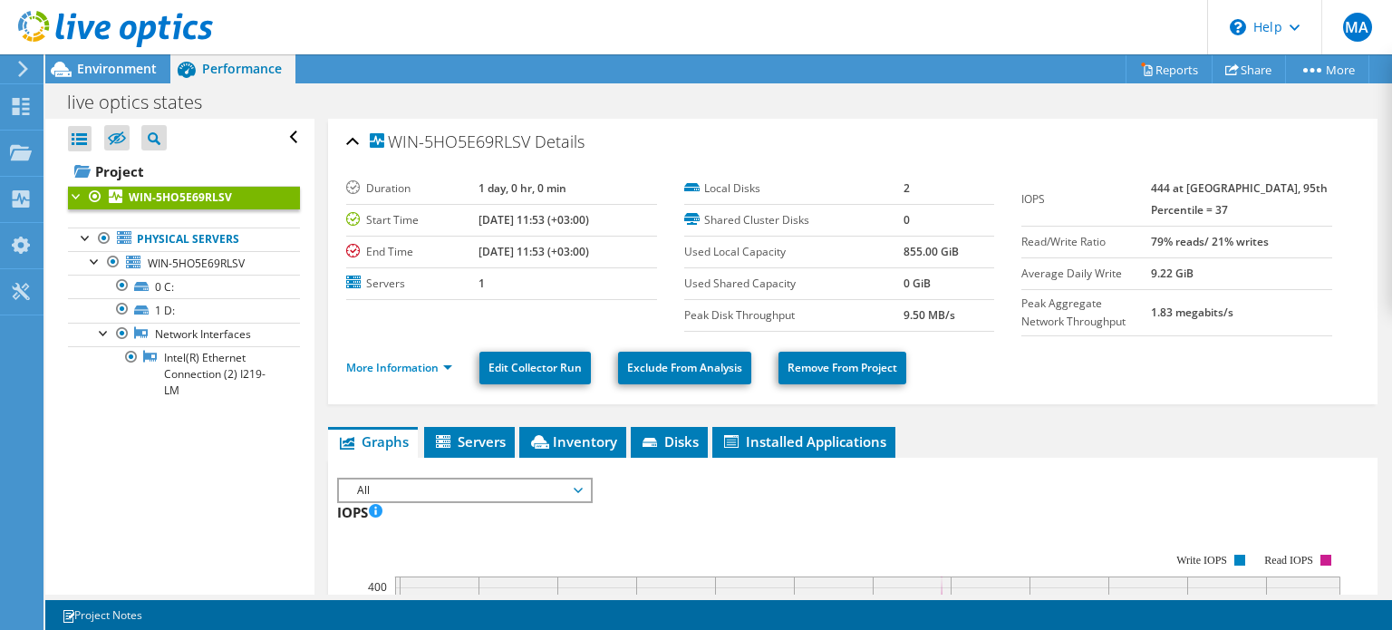
drag, startPoint x: 1026, startPoint y: 415, endPoint x: 1019, endPoint y: 401, distance: 15.0
drag, startPoint x: 835, startPoint y: 109, endPoint x: 804, endPoint y: 109, distance: 30.8
click at [836, 109] on div "live optics states Print" at bounding box center [718, 102] width 1346 height 34
click at [182, 235] on link "Physical Servers" at bounding box center [184, 239] width 232 height 24
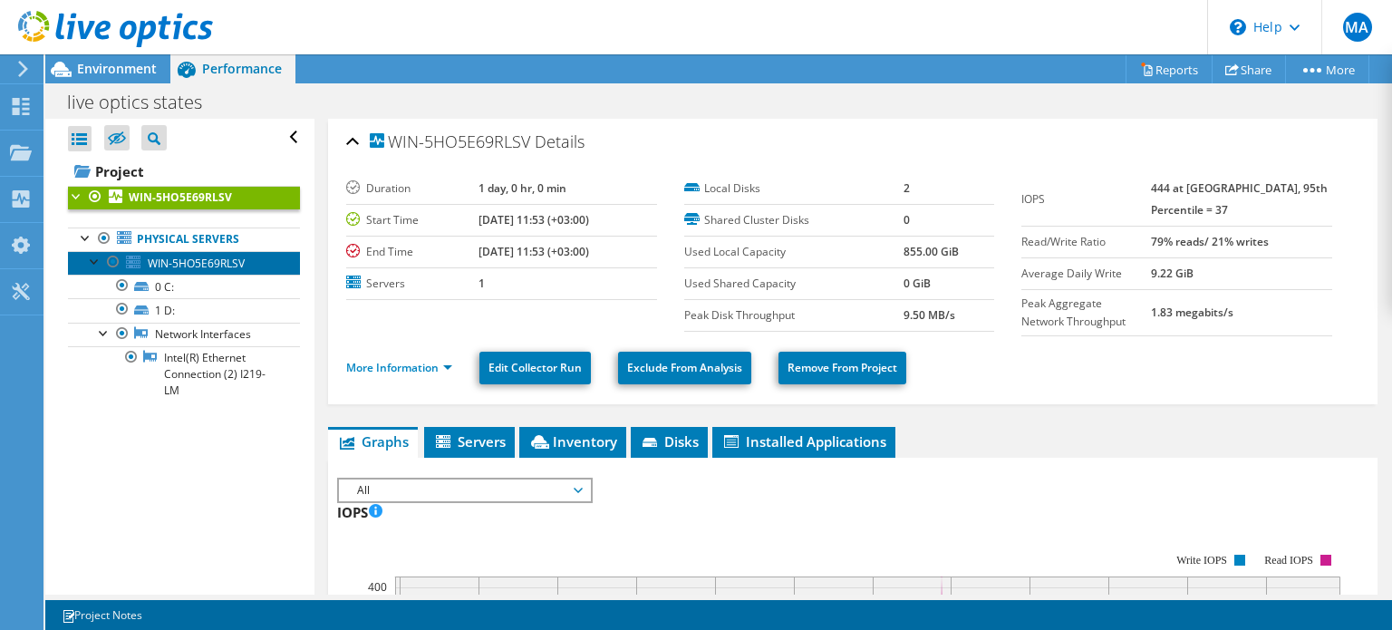
click at [176, 265] on span "WIN-5HO5E69RLSV" at bounding box center [196, 262] width 97 height 15
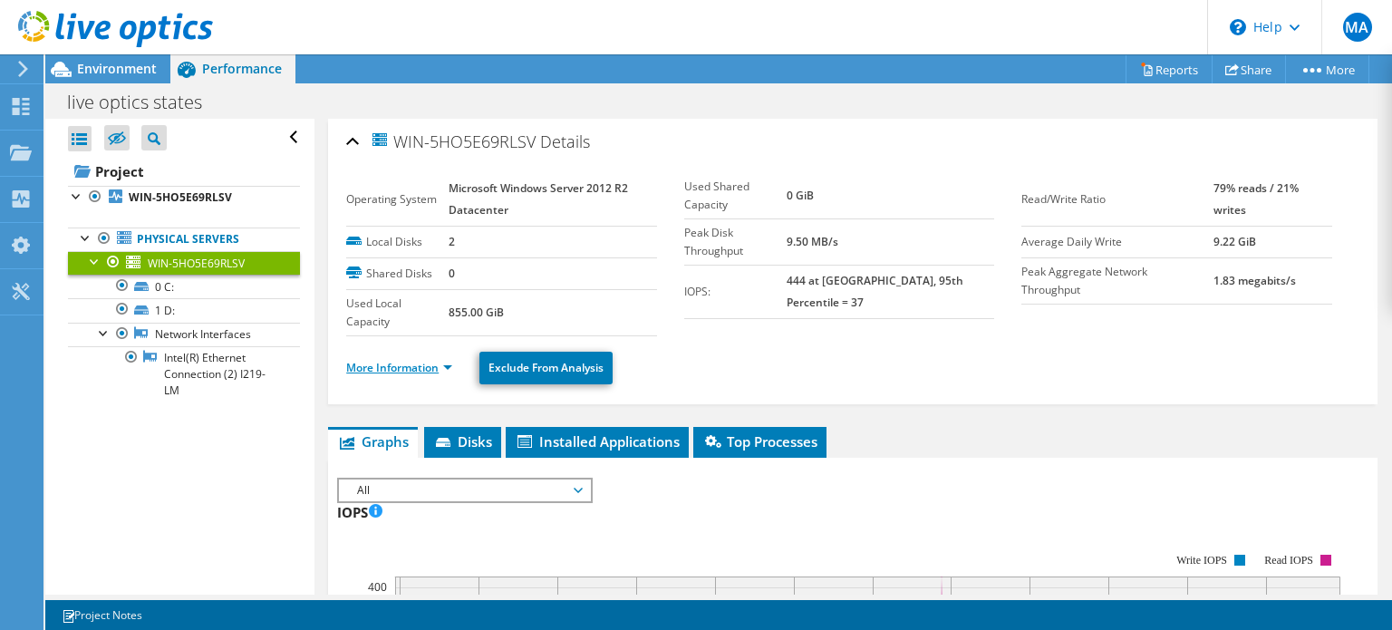
click at [433, 367] on link "More Information" at bounding box center [399, 367] width 106 height 15
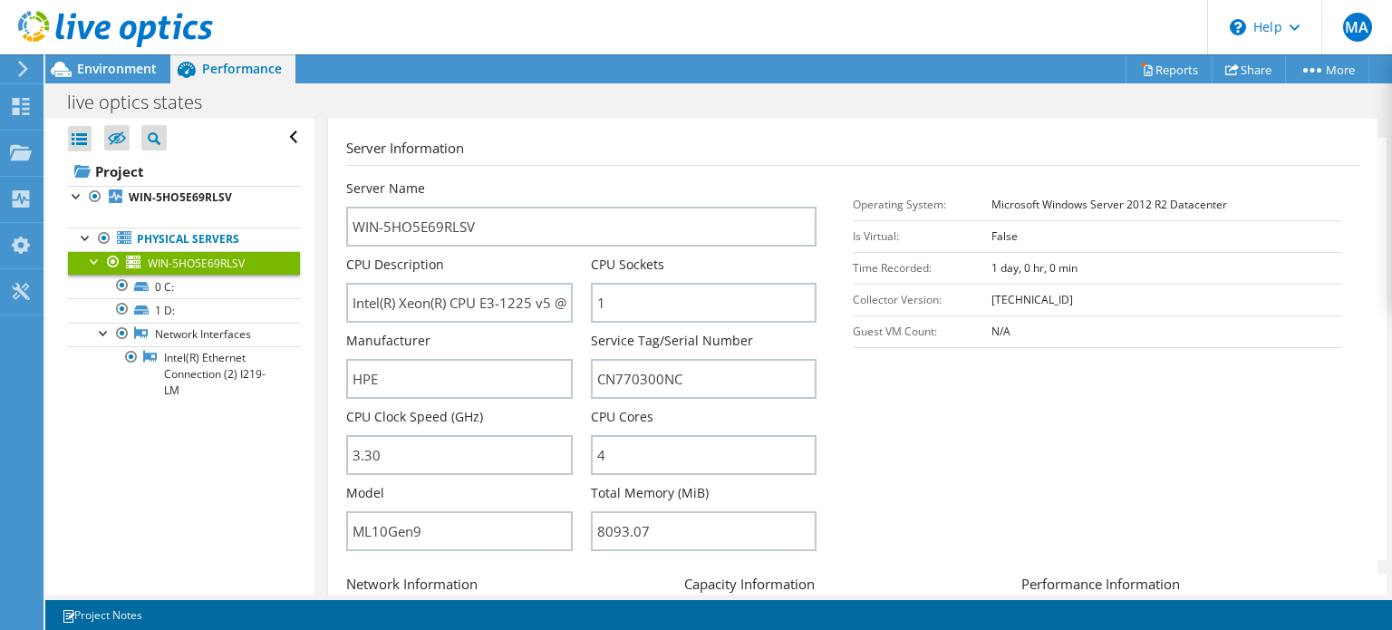
scroll to position [362, 0]
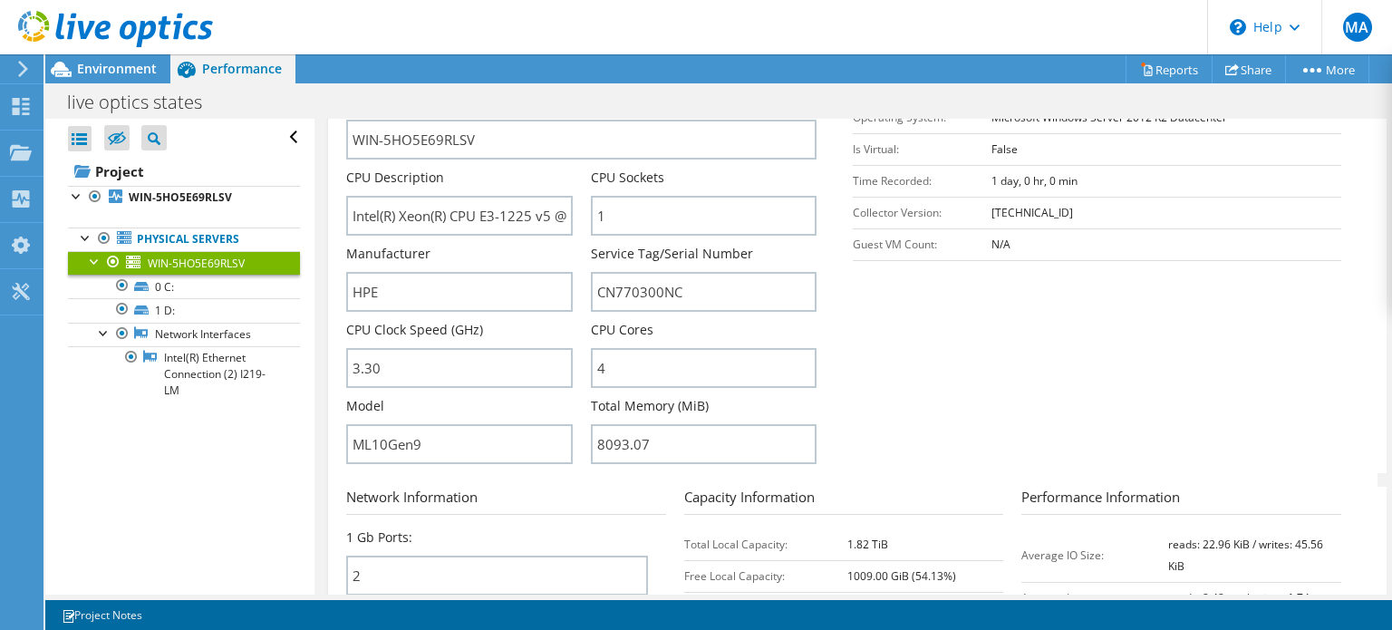
drag, startPoint x: 1056, startPoint y: 340, endPoint x: 1127, endPoint y: 235, distance: 126.6
click at [1075, 328] on section "Server Information Server Name WIN-5HO5E69RLSV CPU Description Intel(R) Xeon(R)…" at bounding box center [857, 262] width 1022 height 422
click at [599, 357] on input "4" at bounding box center [704, 368] width 226 height 40
click at [1002, 390] on section "Server Information Server Name WIN-5HO5E69RLSV CPU Description Intel(R) Xeon(R)…" at bounding box center [857, 262] width 1022 height 422
drag, startPoint x: 684, startPoint y: 431, endPoint x: 573, endPoint y: 431, distance: 111.4
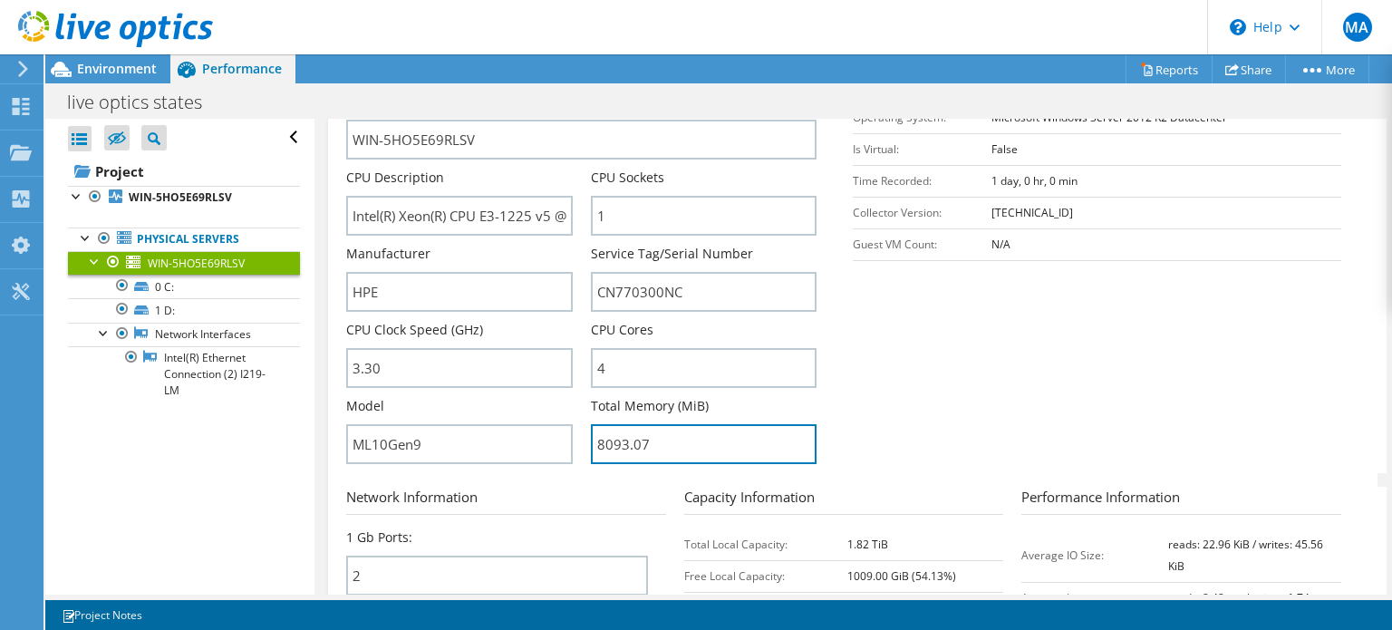
click at [573, 92] on div "Server Name WIN-5HO5E69RLSV CPU Description Intel(R) Xeon(R) CPU E3-1225 v5 @ 3…" at bounding box center [590, 92] width 488 height 0
click at [1017, 381] on section "Server Information Server Name WIN-5HO5E69RLSV CPU Description Intel(R) Xeon(R)…" at bounding box center [857, 262] width 1022 height 422
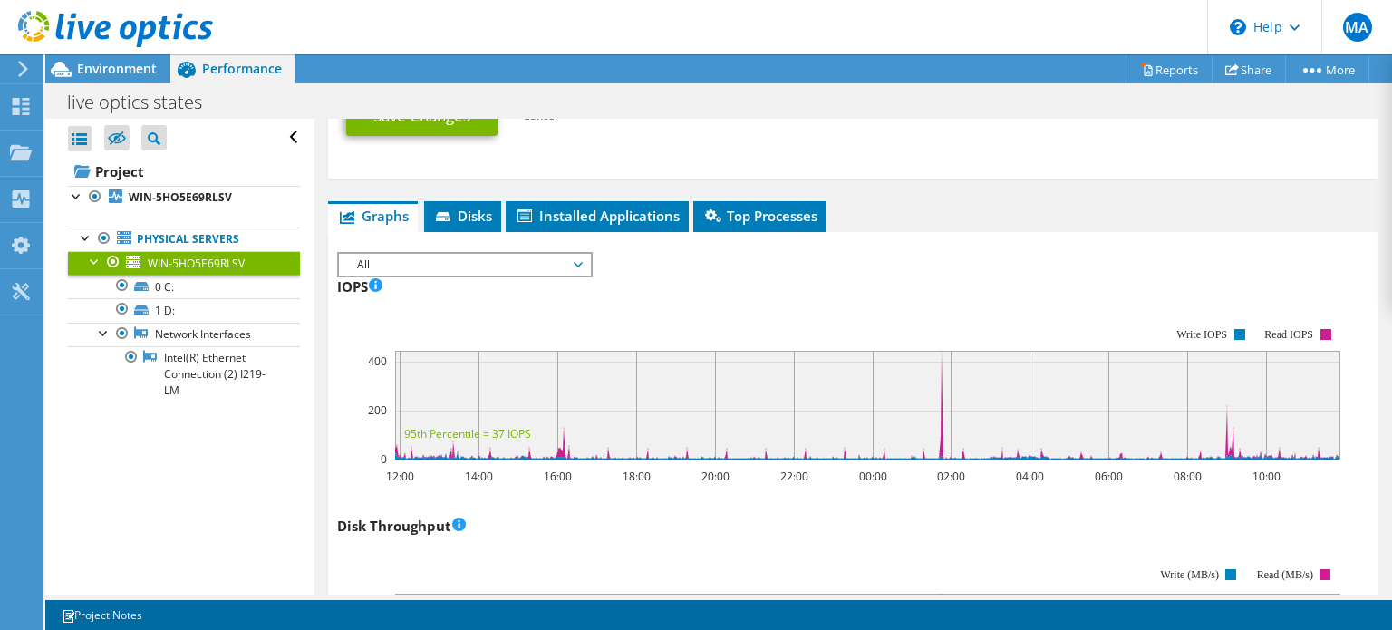
scroll to position [1087, 0]
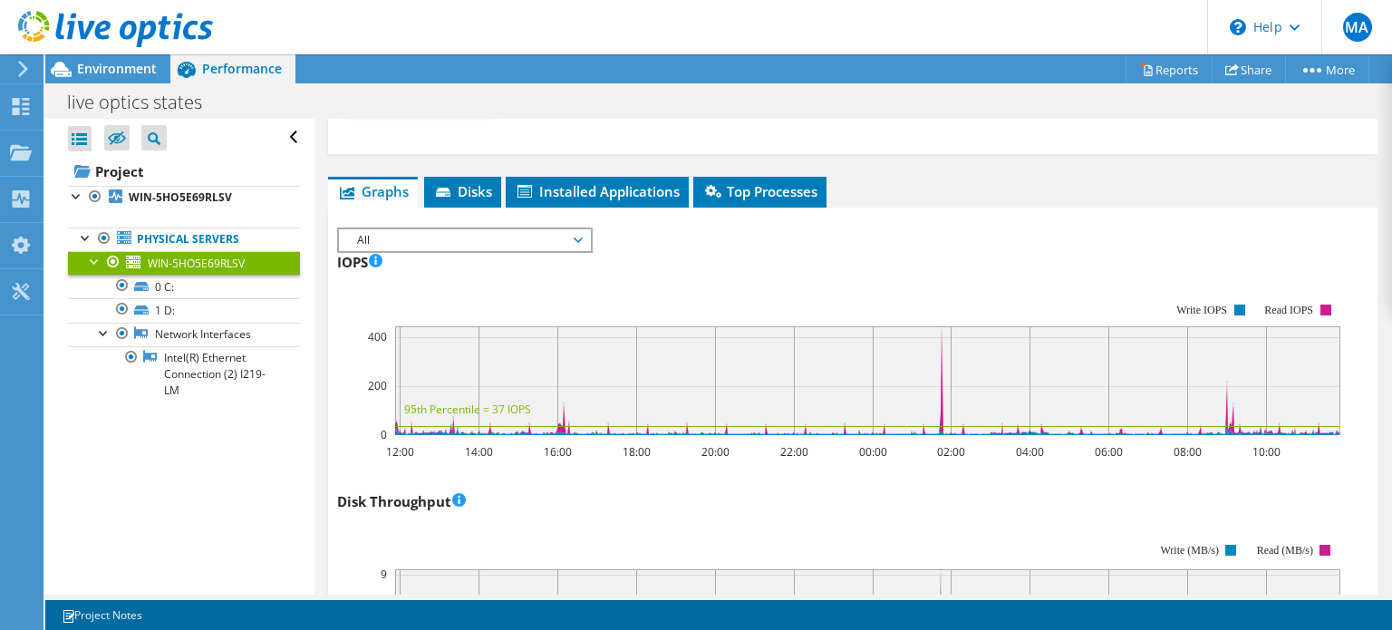
click at [569, 240] on span "All" at bounding box center [464, 240] width 233 height 22
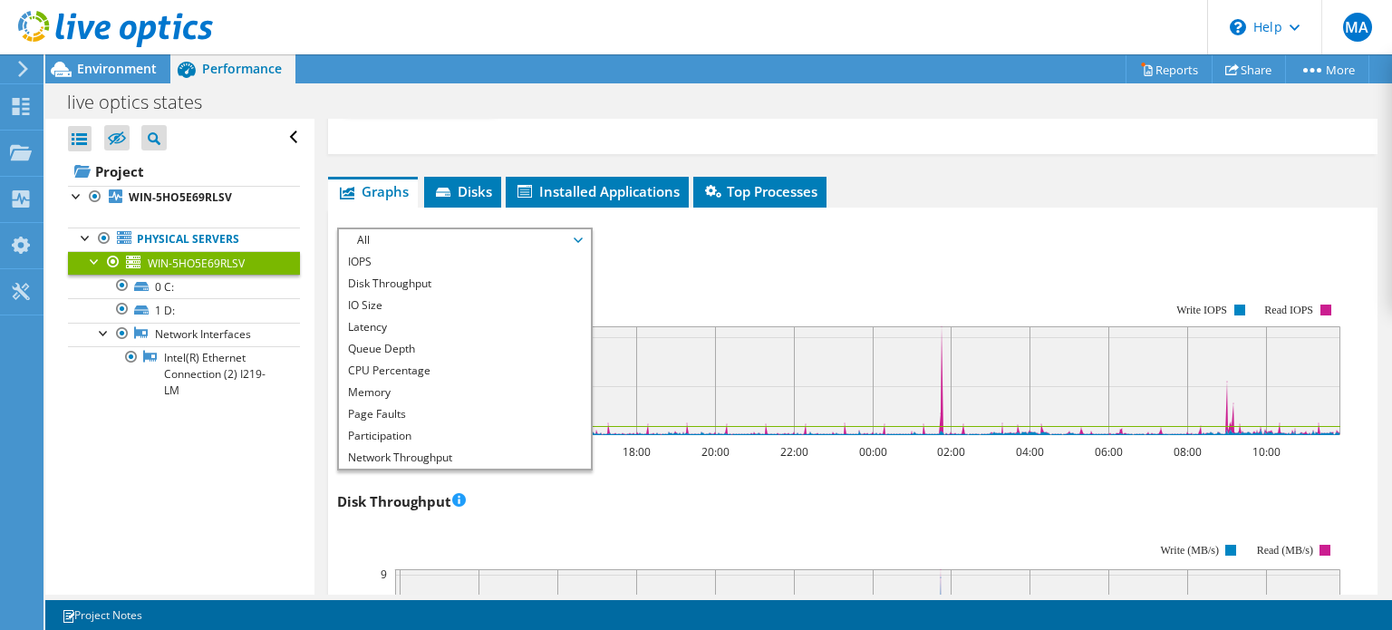
click at [525, 229] on span "All" at bounding box center [464, 240] width 233 height 22
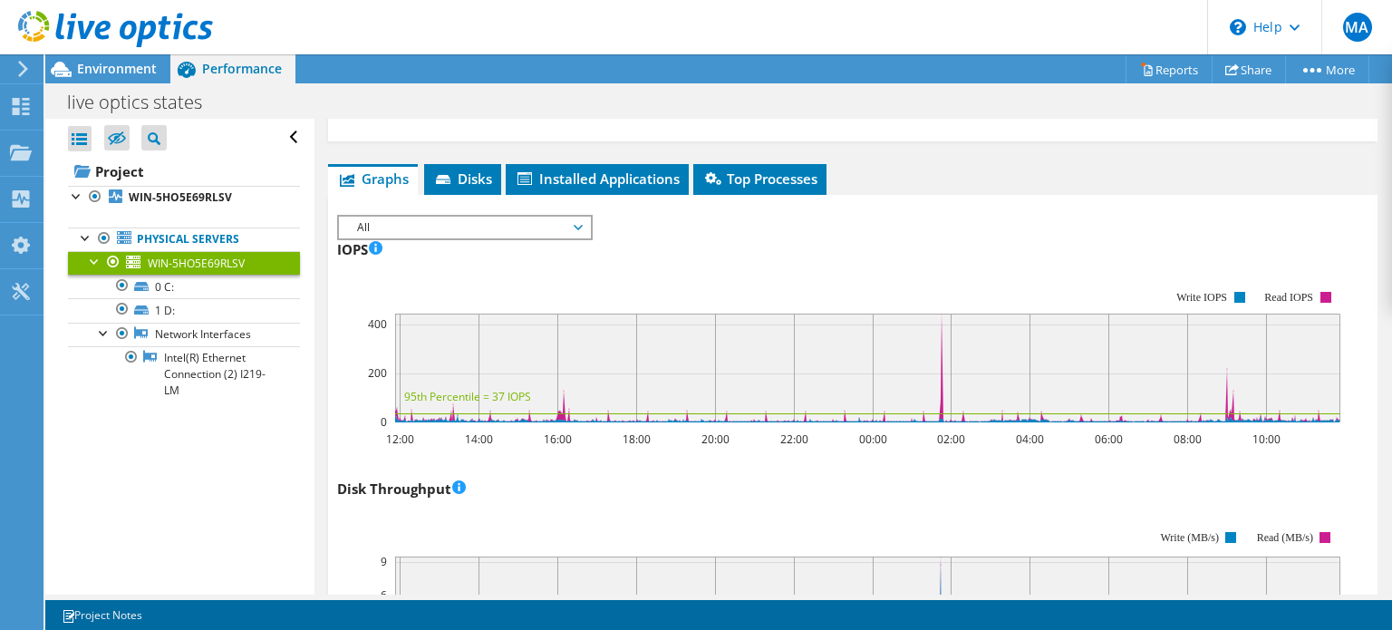
scroll to position [1098, 0]
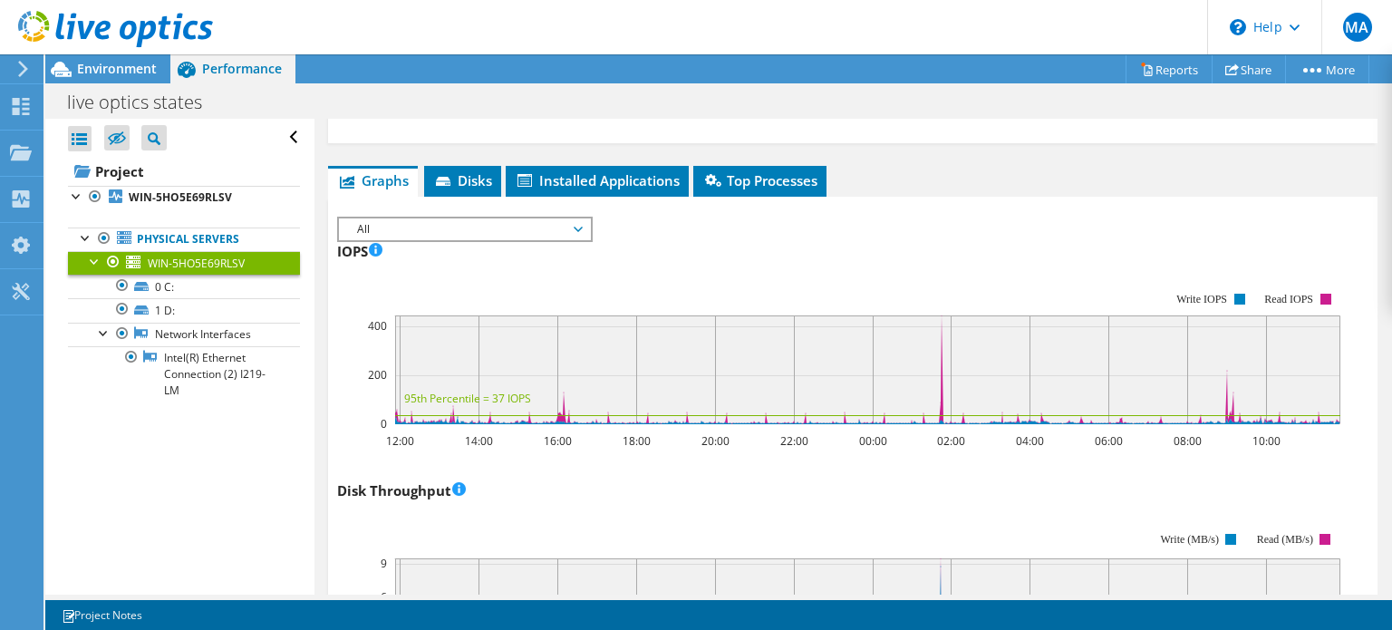
click at [448, 225] on span "All" at bounding box center [464, 229] width 233 height 22
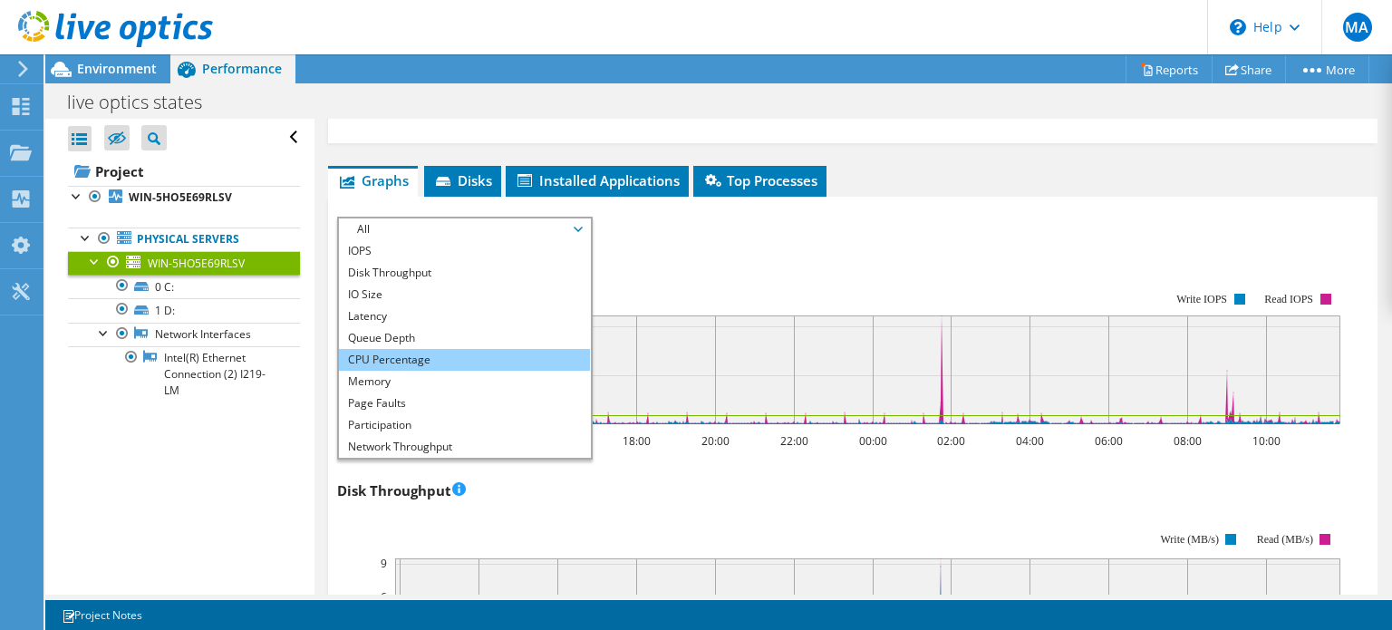
drag, startPoint x: 396, startPoint y: 354, endPoint x: 412, endPoint y: 349, distance: 17.2
click at [396, 353] on li "CPU Percentage" at bounding box center [464, 360] width 251 height 22
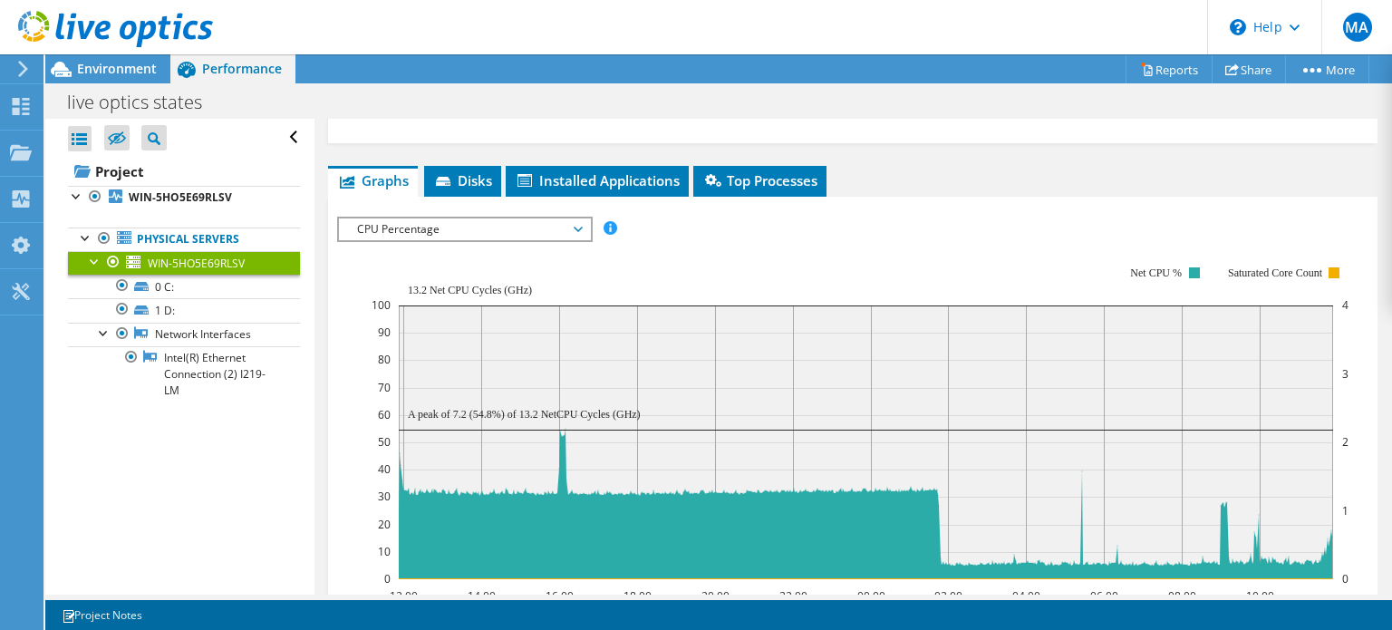
click at [423, 218] on span "CPU Percentage" at bounding box center [464, 229] width 233 height 22
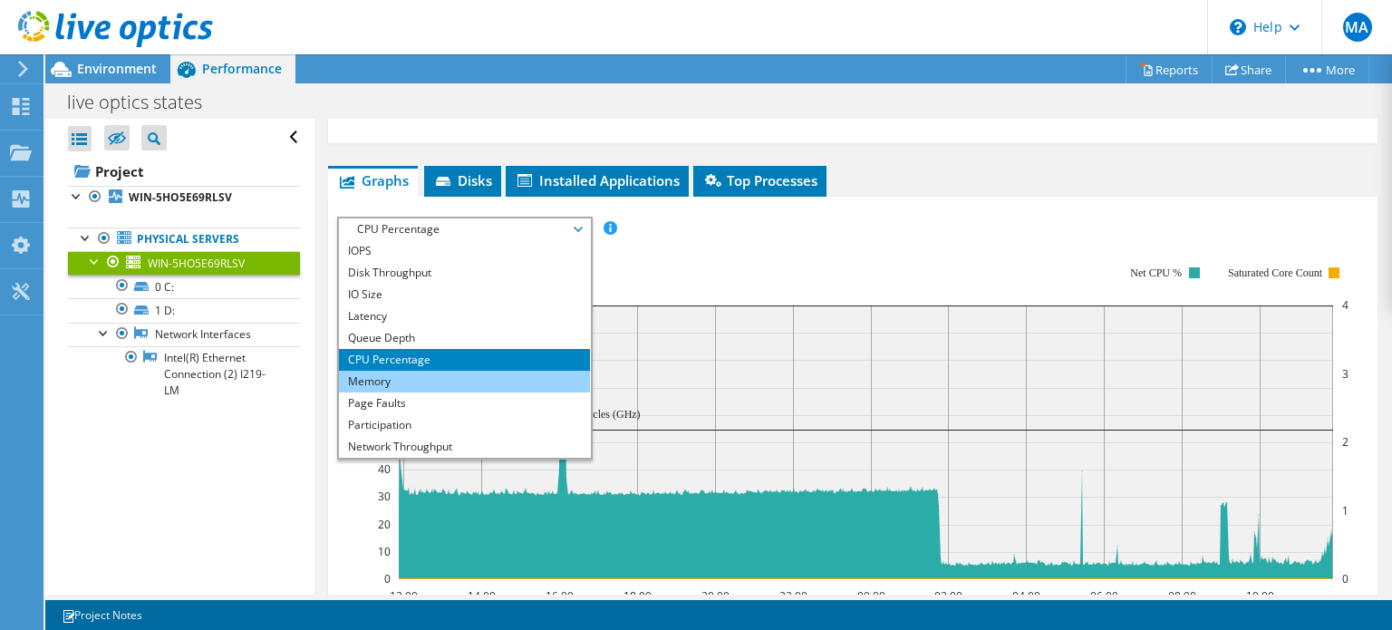
click at [397, 371] on li "Memory" at bounding box center [464, 382] width 251 height 22
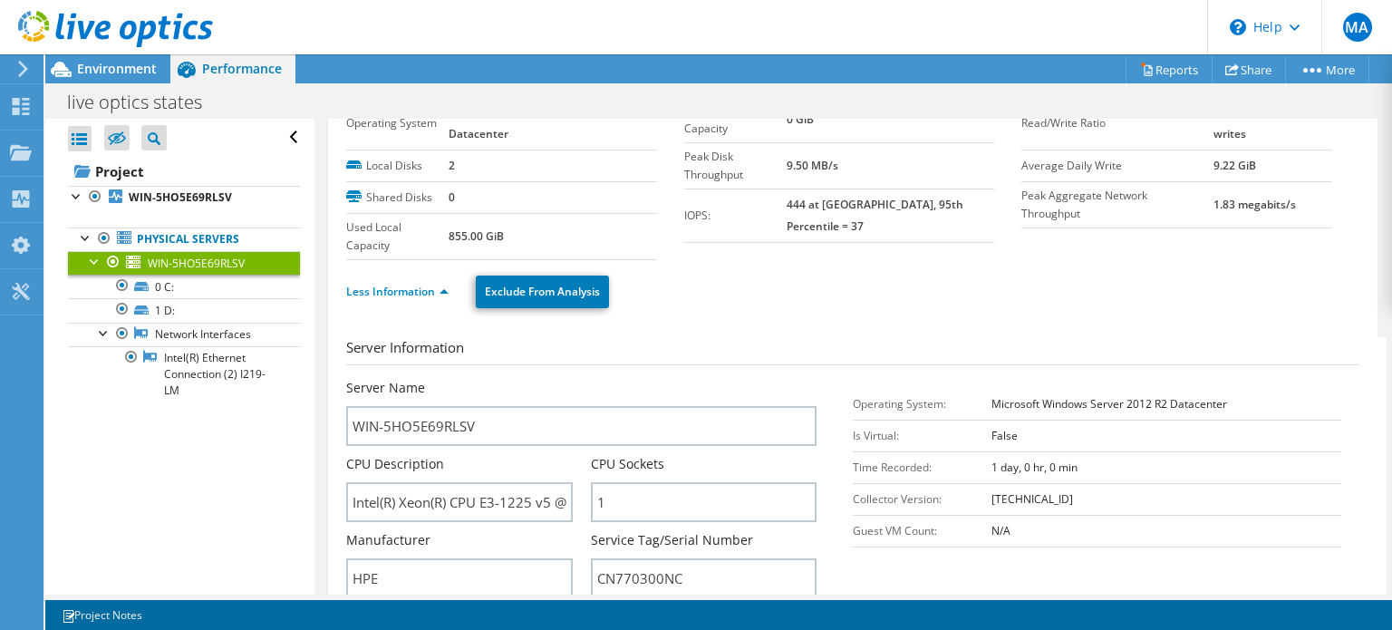
scroll to position [0, 0]
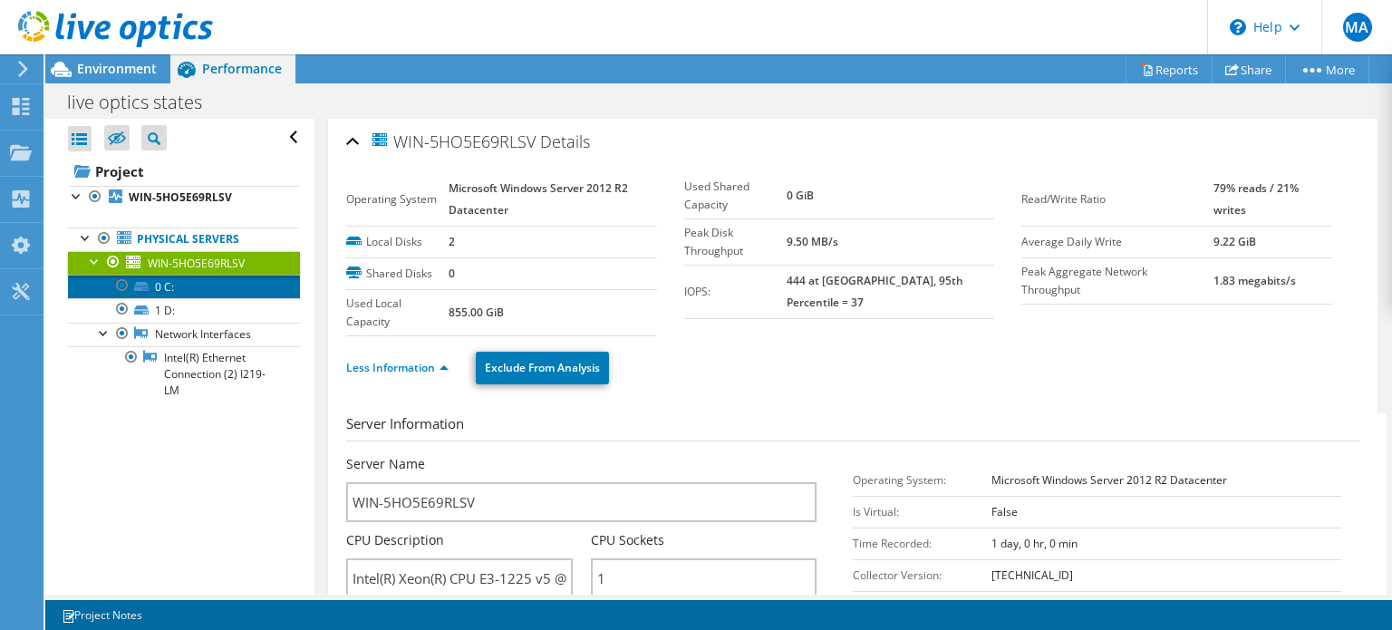
click at [174, 291] on link "0 C:" at bounding box center [184, 286] width 232 height 24
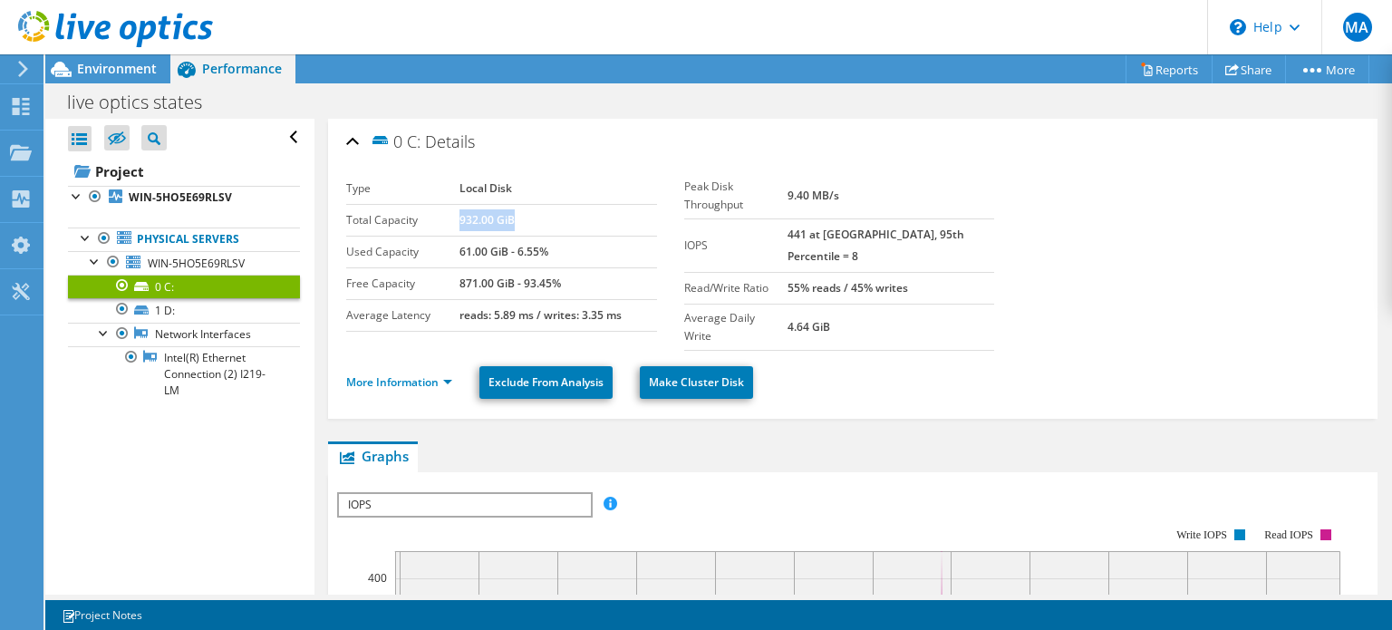
drag, startPoint x: 519, startPoint y: 217, endPoint x: 455, endPoint y: 216, distance: 64.3
click at [455, 216] on tr "Total Capacity 932.00 GiB" at bounding box center [501, 220] width 311 height 32
click at [413, 371] on ul "More Information Exclude From Analysis Make Cluster Disk" at bounding box center [852, 379] width 1013 height 37
click at [423, 372] on ul "More Information Exclude From Analysis Make Cluster Disk" at bounding box center [852, 379] width 1013 height 37
click at [425, 374] on link "More Information" at bounding box center [399, 381] width 106 height 15
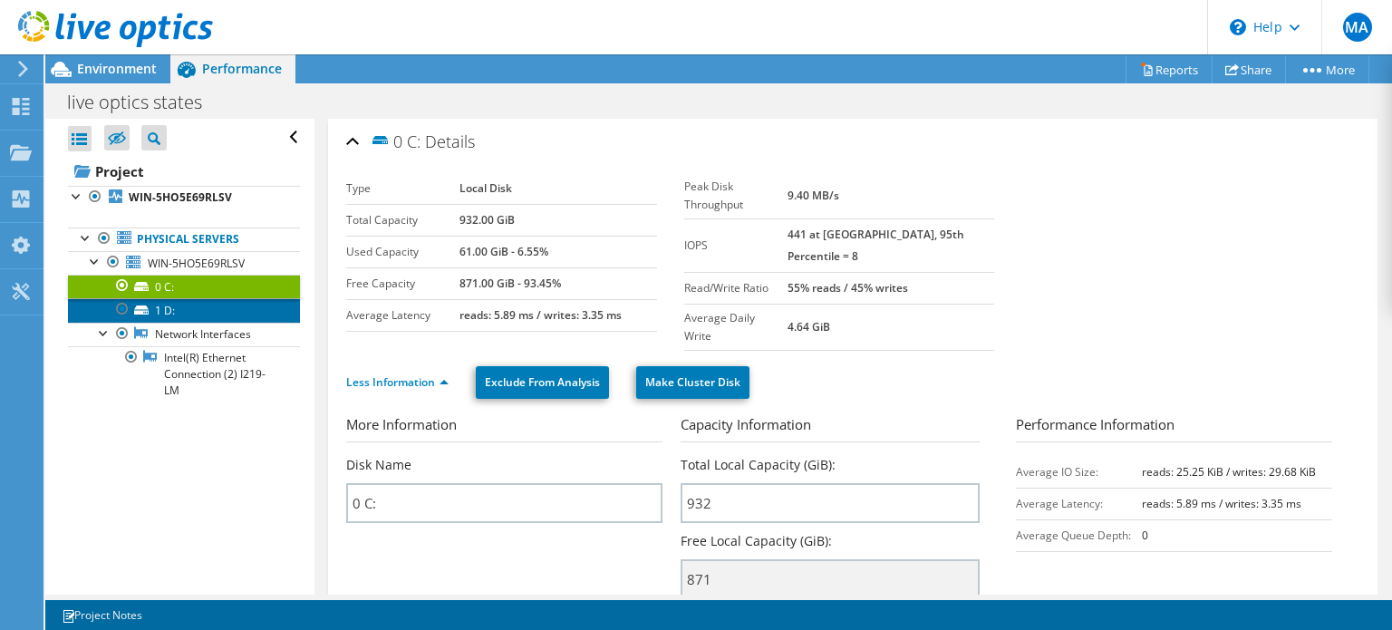
click at [189, 313] on link "1 D:" at bounding box center [184, 310] width 232 height 24
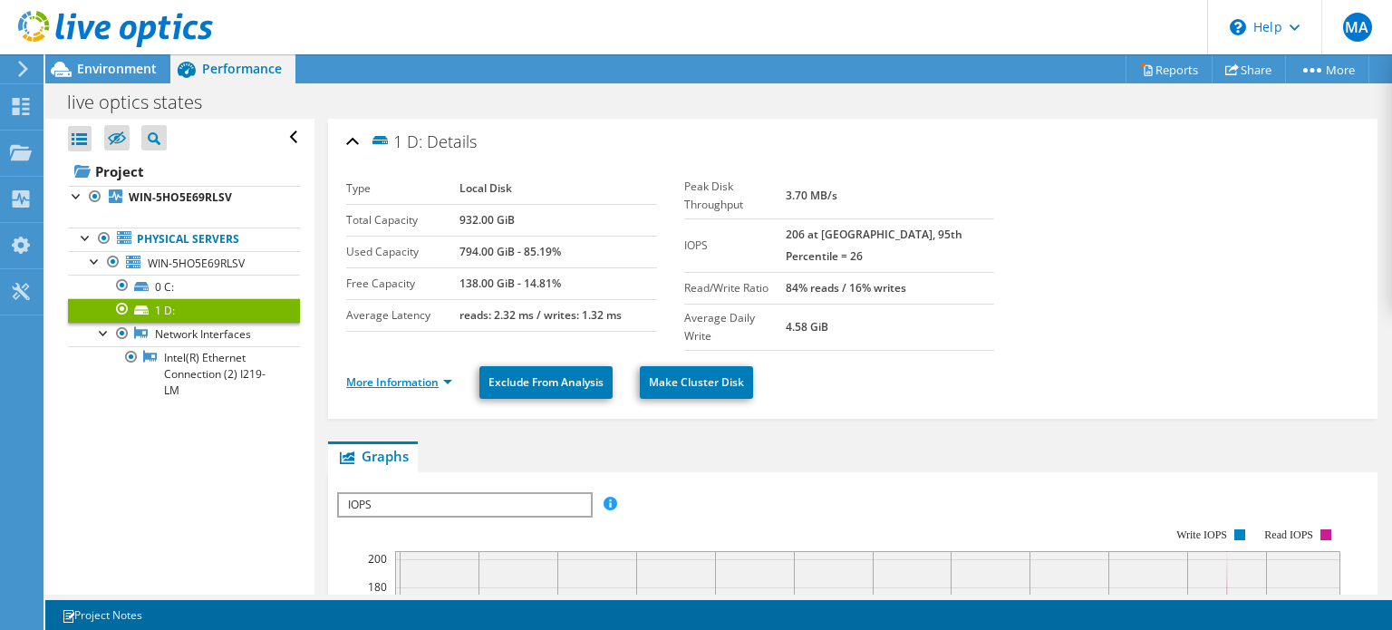
click at [431, 374] on link "More Information" at bounding box center [399, 381] width 106 height 15
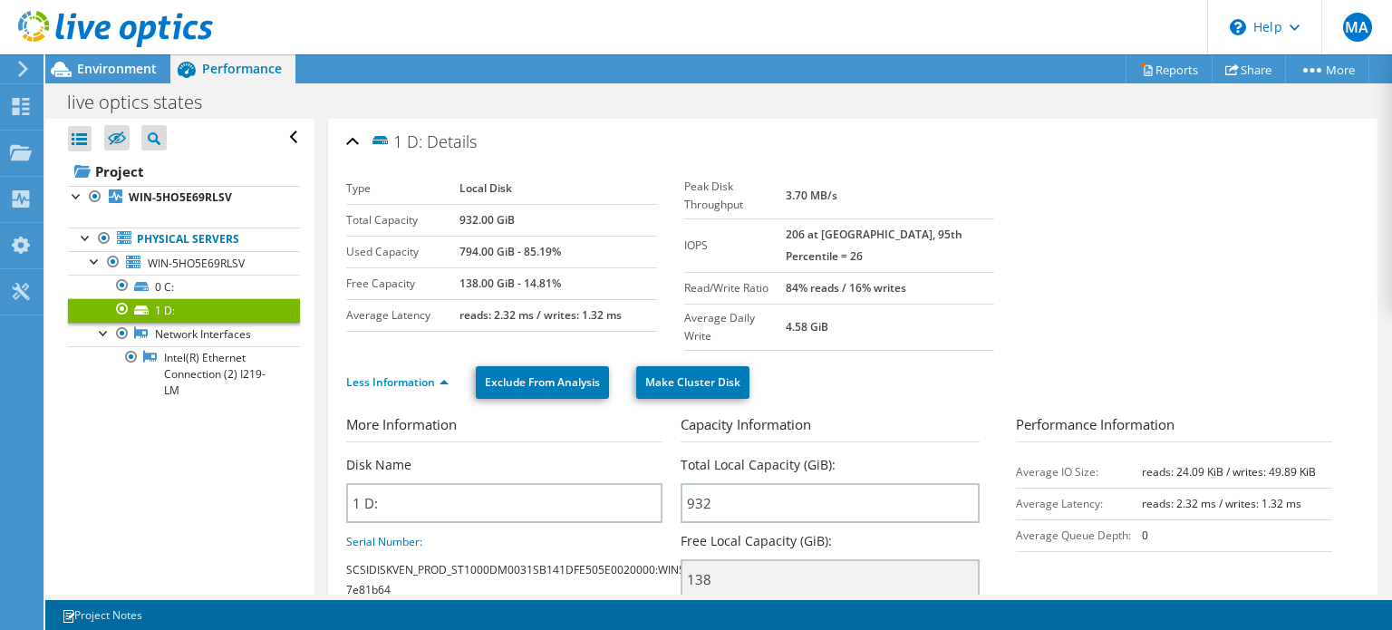
click at [1077, 145] on div "1 D: Details" at bounding box center [852, 142] width 1013 height 39
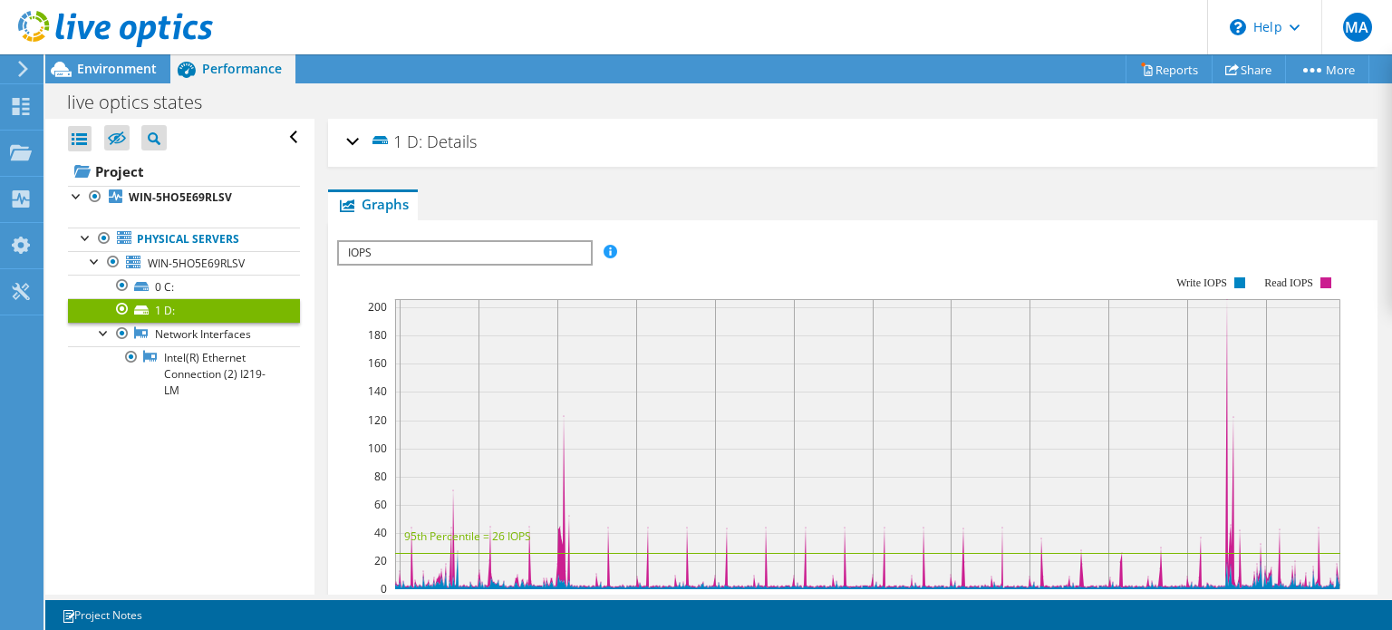
click at [984, 113] on div "live optics states Print" at bounding box center [718, 102] width 1346 height 34
